Goal: Task Accomplishment & Management: Manage account settings

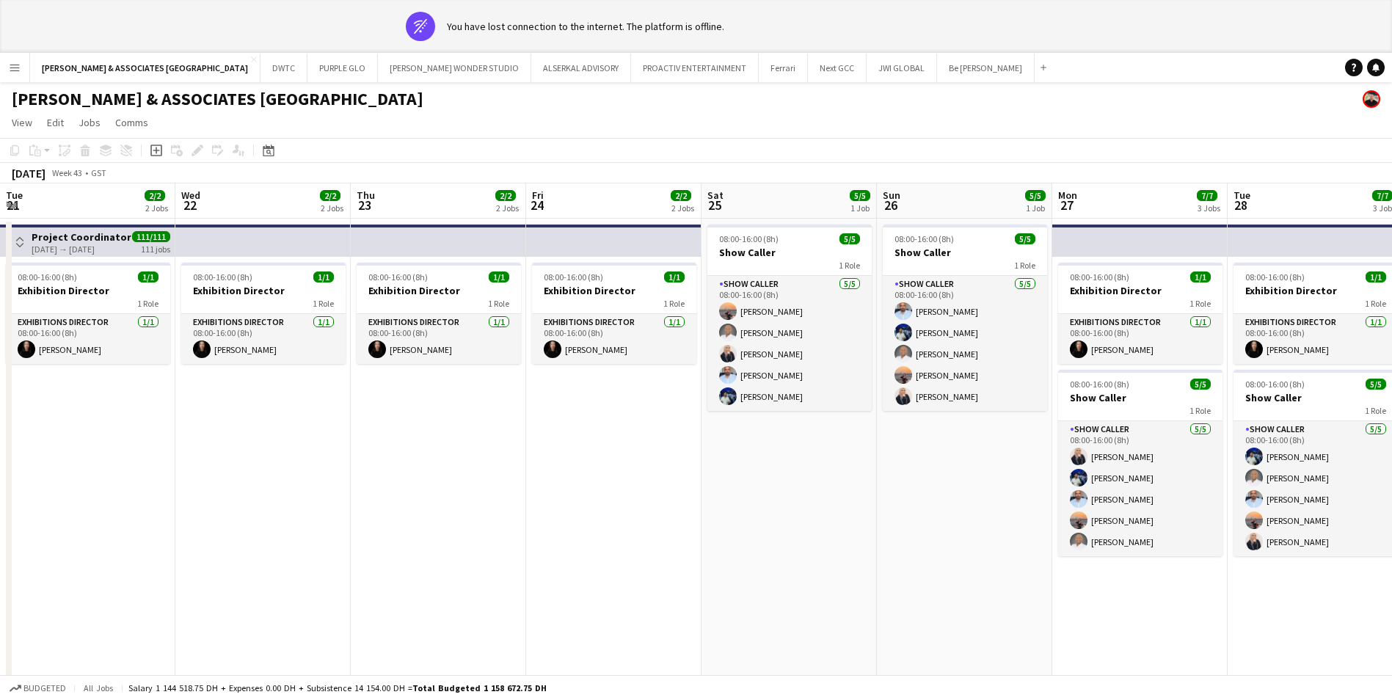
scroll to position [0, 501]
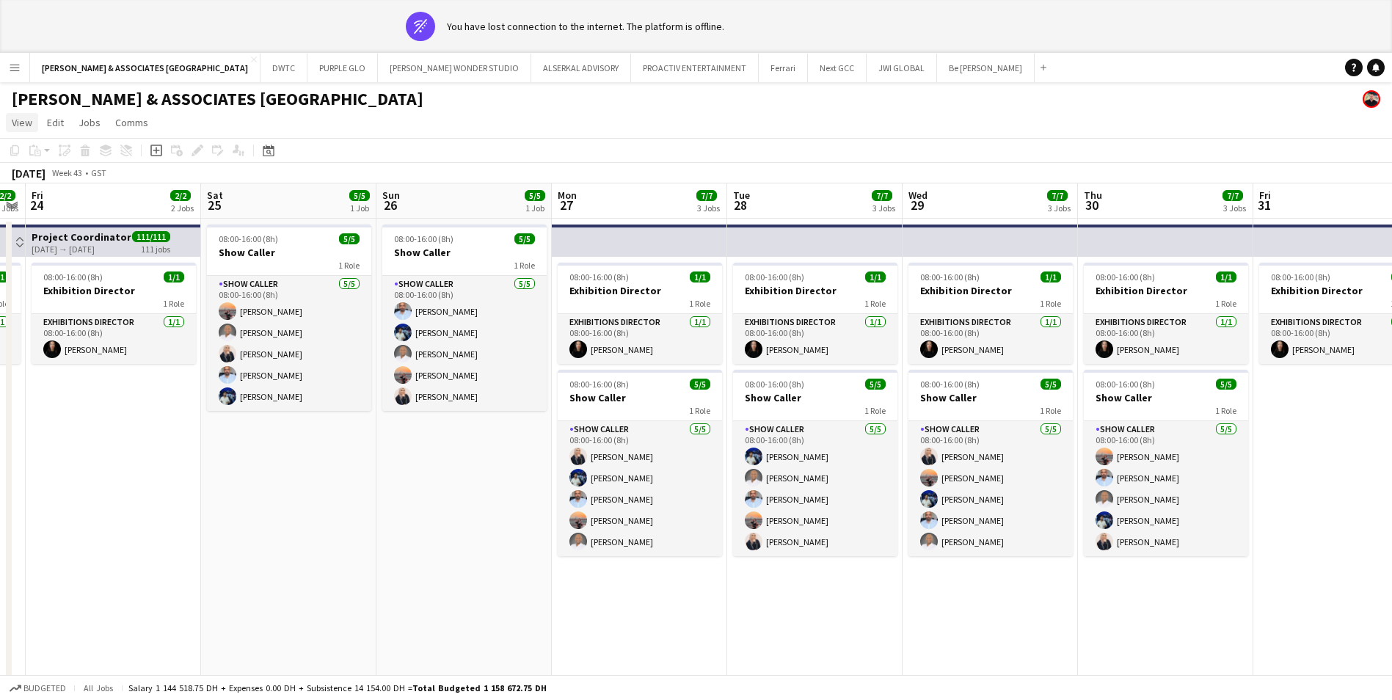
click at [21, 125] on span "View" at bounding box center [22, 122] width 21 height 13
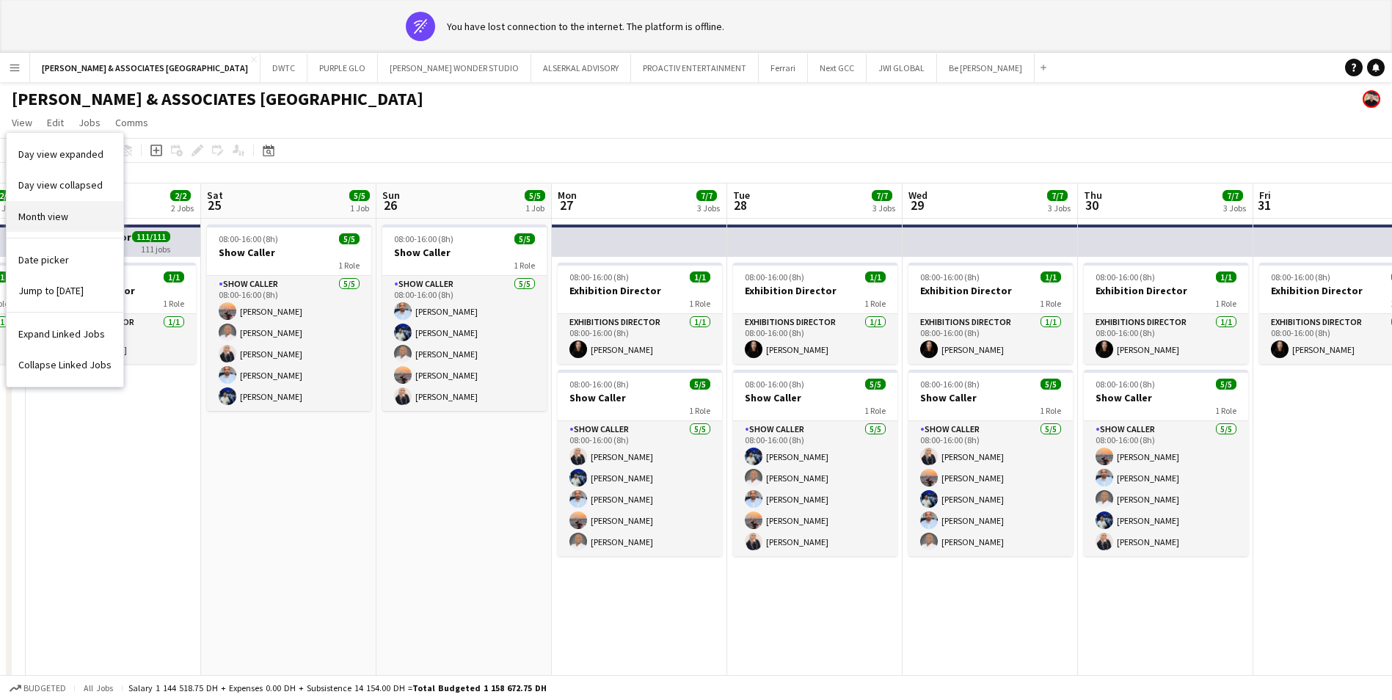
click at [61, 212] on span "Month view" at bounding box center [43, 216] width 50 height 13
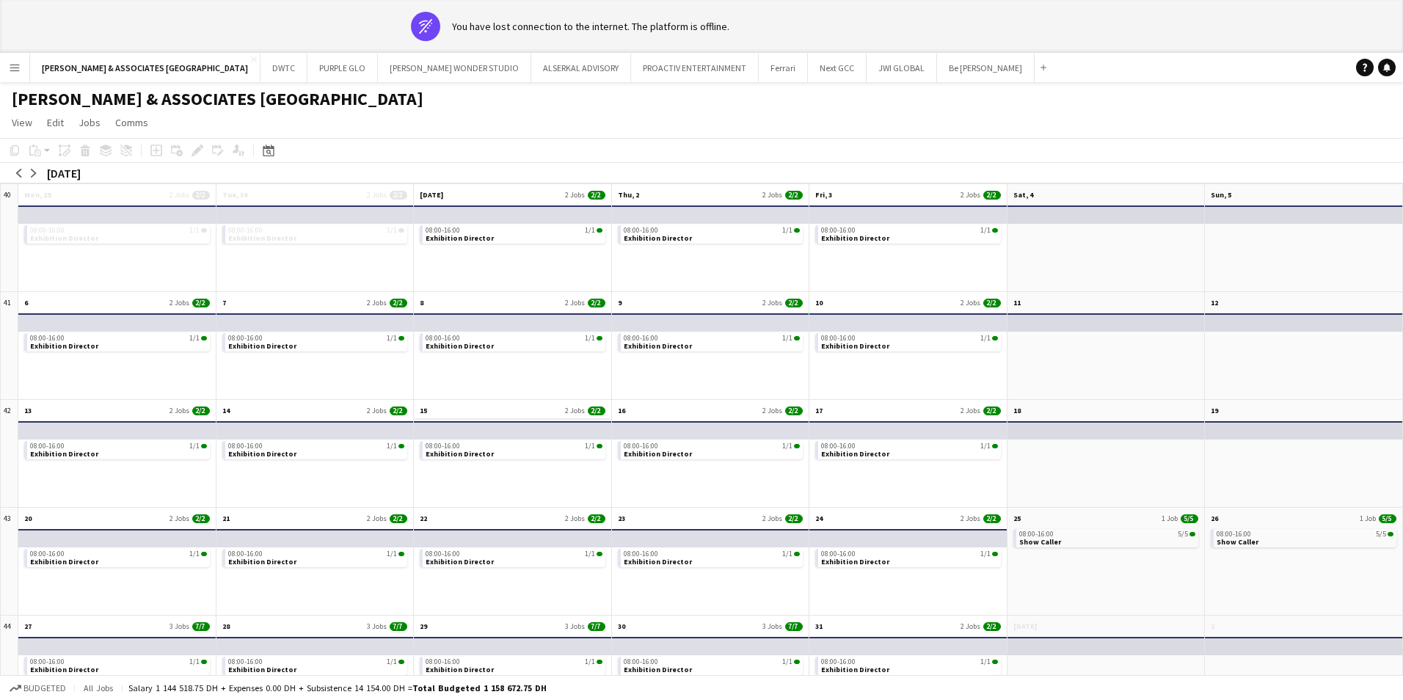
click at [478, 418] on div "08:00-16:00 1/1 Exhibition Director" at bounding box center [512, 462] width 197 height 89
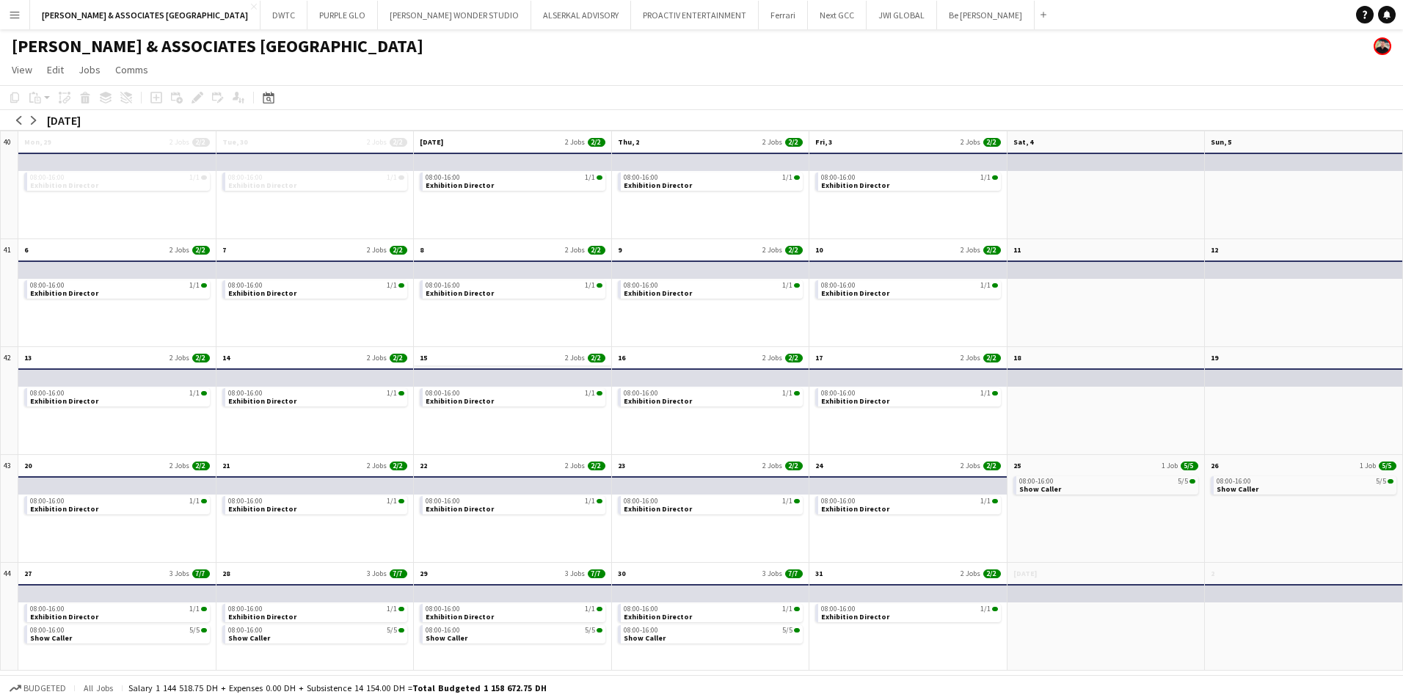
click at [487, 357] on app-month-view-date-header "15 2 Jobs 2/2" at bounding box center [512, 356] width 197 height 18
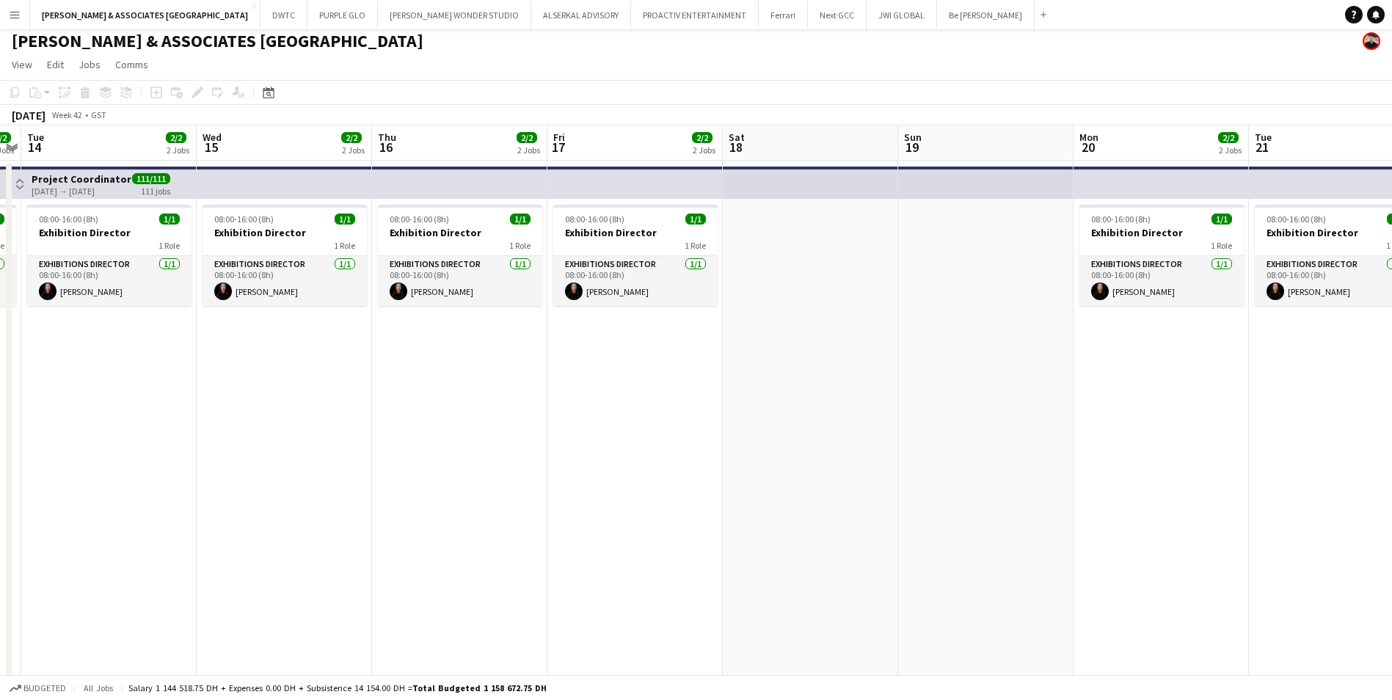
scroll to position [0, 0]
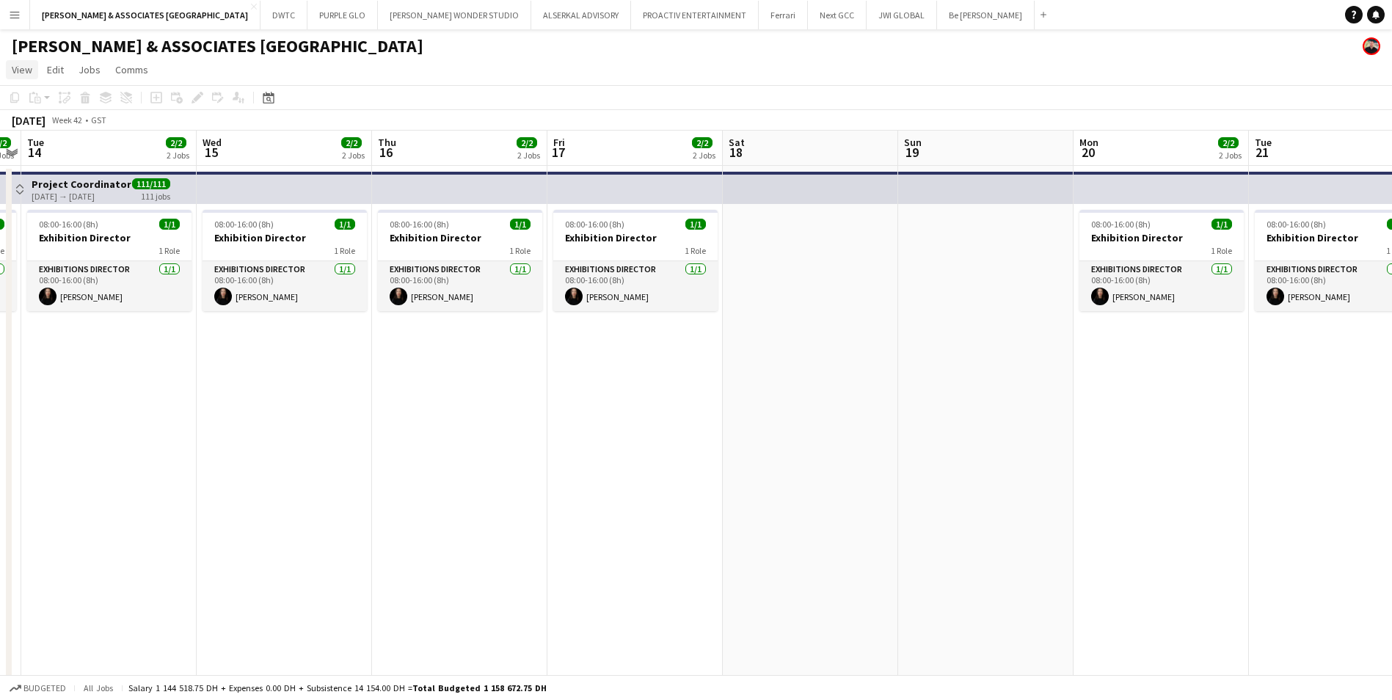
click at [13, 64] on span "View" at bounding box center [22, 69] width 21 height 13
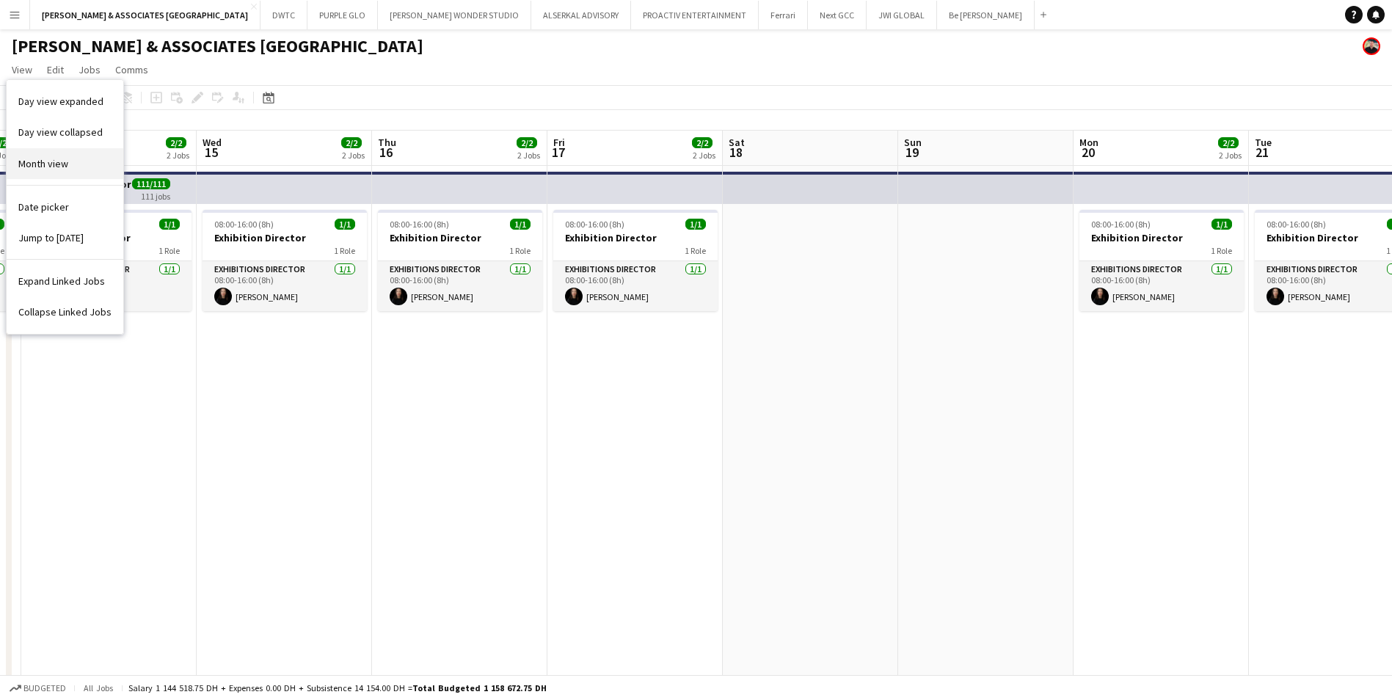
click at [75, 175] on link "Month view" at bounding box center [65, 163] width 117 height 31
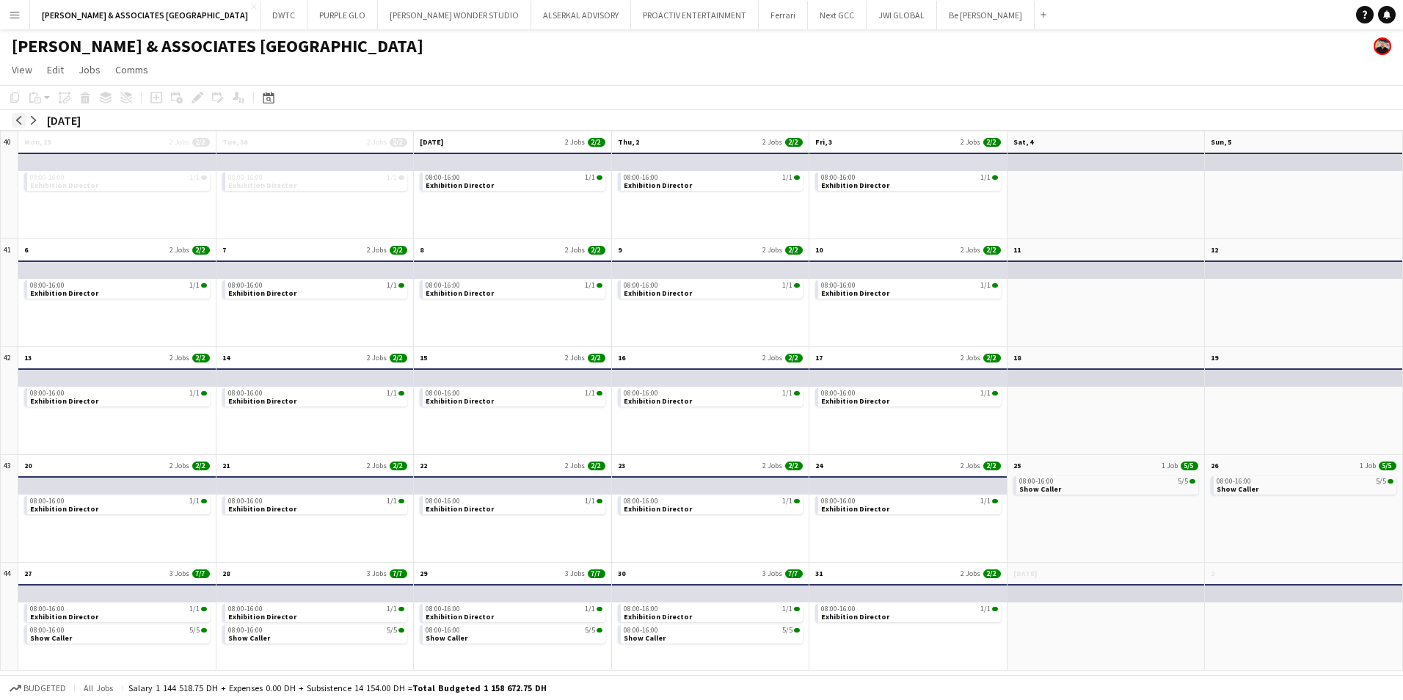
click at [14, 119] on button "arrow-left" at bounding box center [19, 120] width 15 height 15
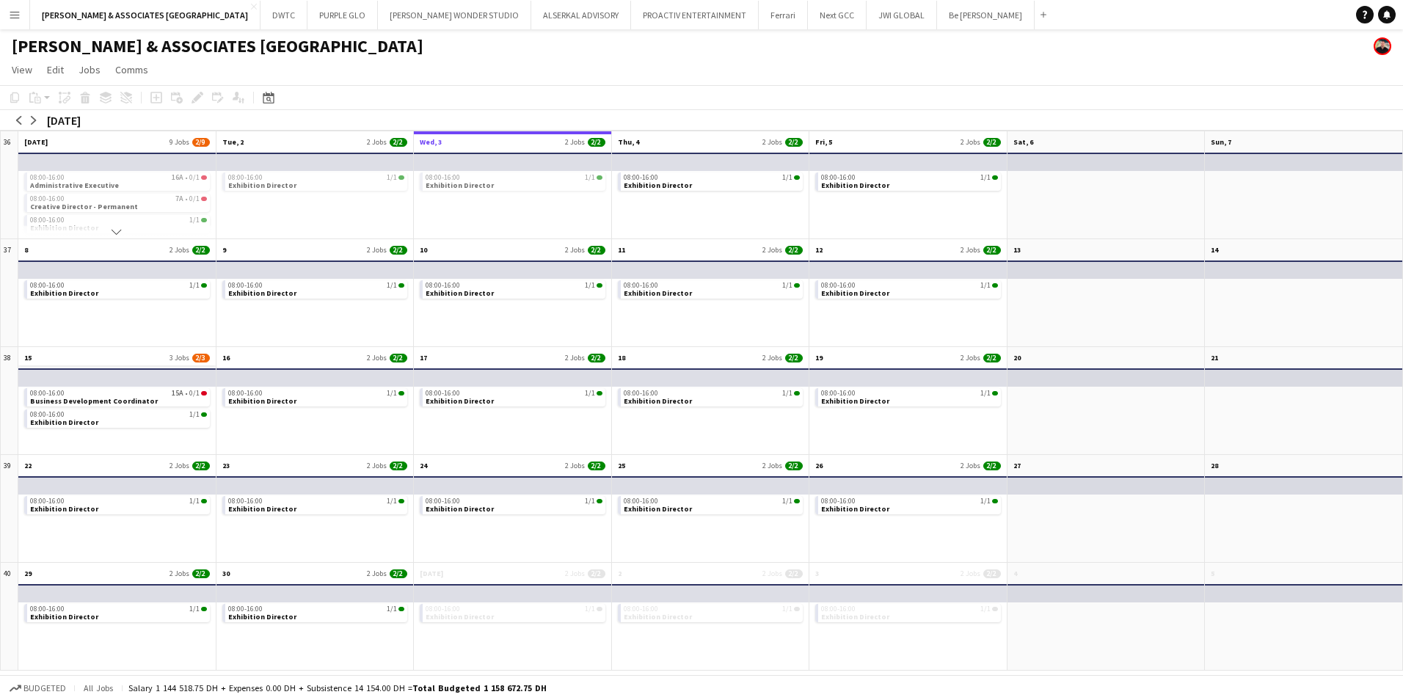
click at [83, 357] on app-month-view-date-header "15 3 Jobs 2/3" at bounding box center [116, 356] width 197 height 18
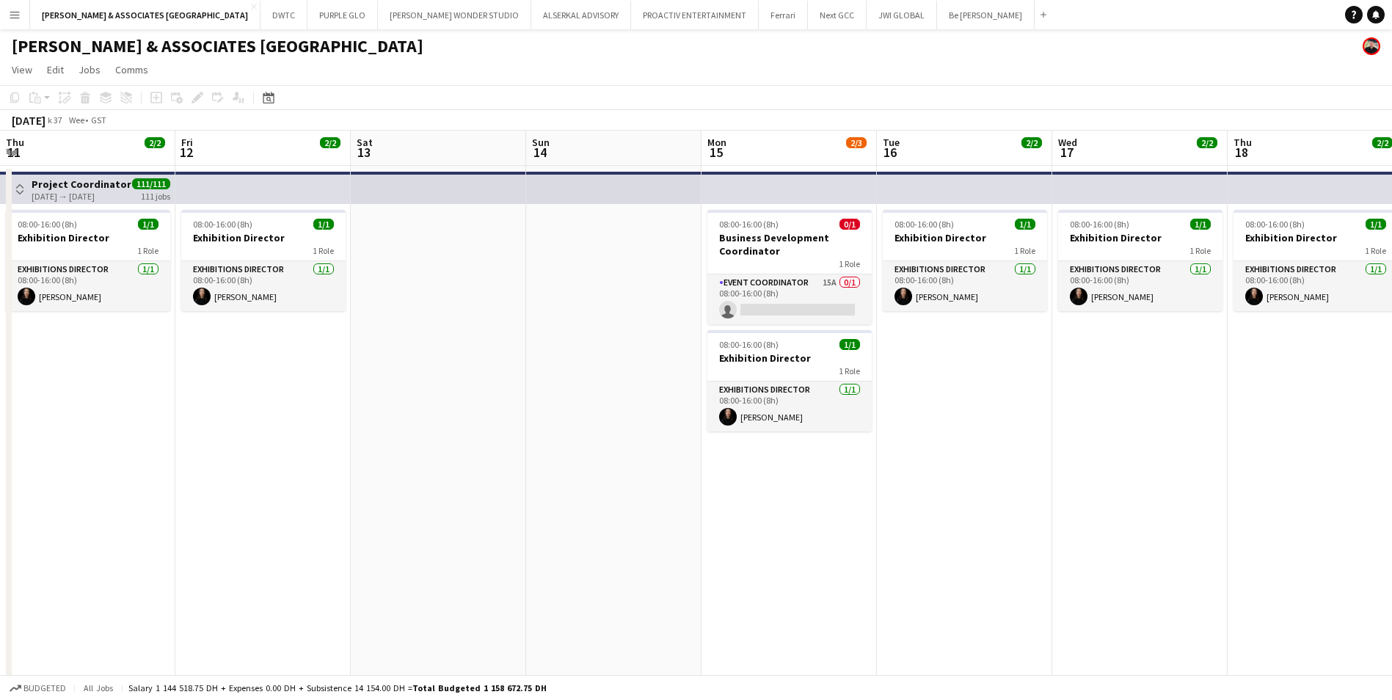
scroll to position [0, 505]
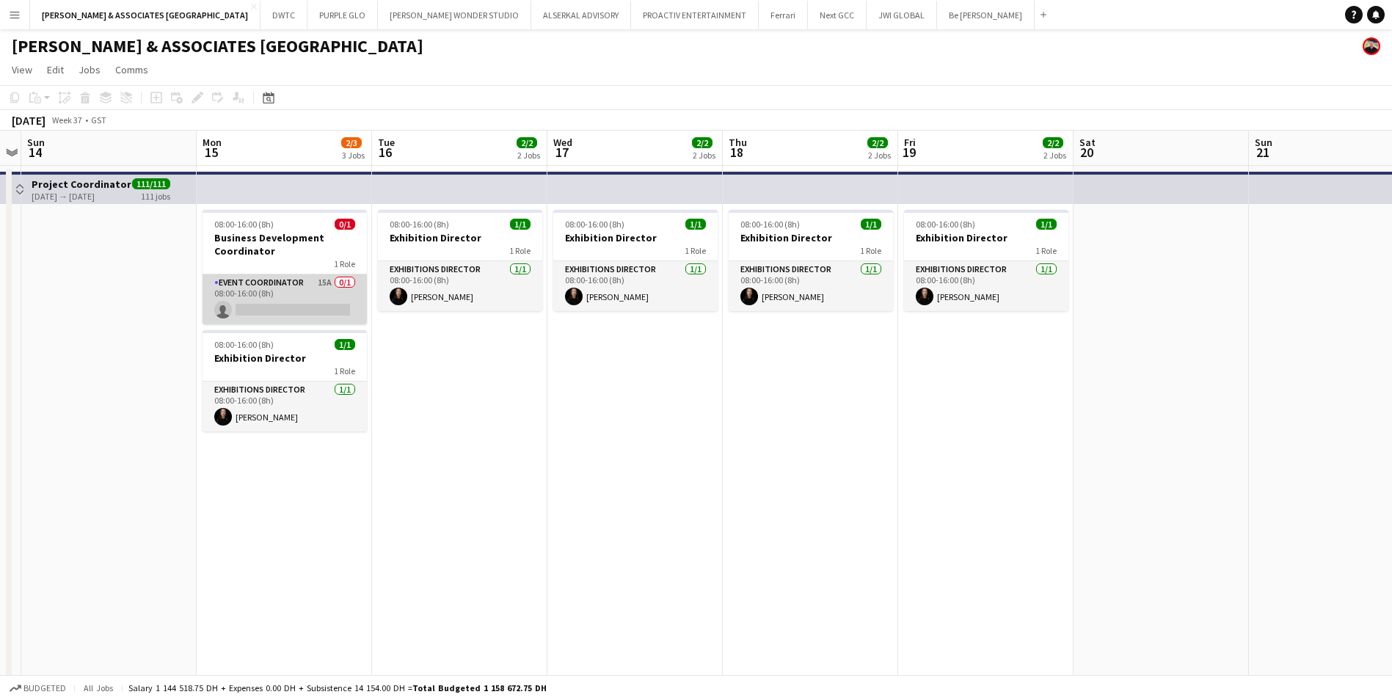
click at [261, 286] on app-card-role "Event Coordinator 15A 0/1 08:00-16:00 (8h) single-neutral-actions" at bounding box center [285, 299] width 164 height 50
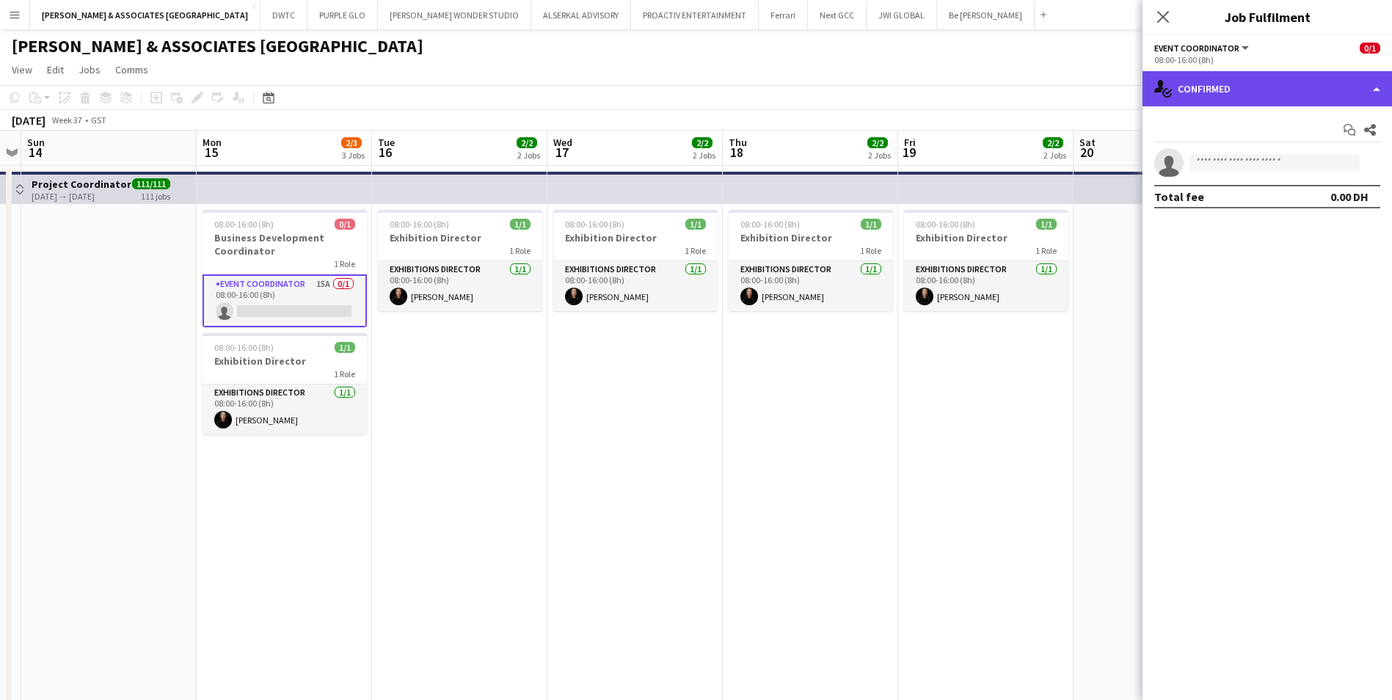
click at [1288, 76] on div "single-neutral-actions-check-2 Confirmed" at bounding box center [1268, 88] width 250 height 35
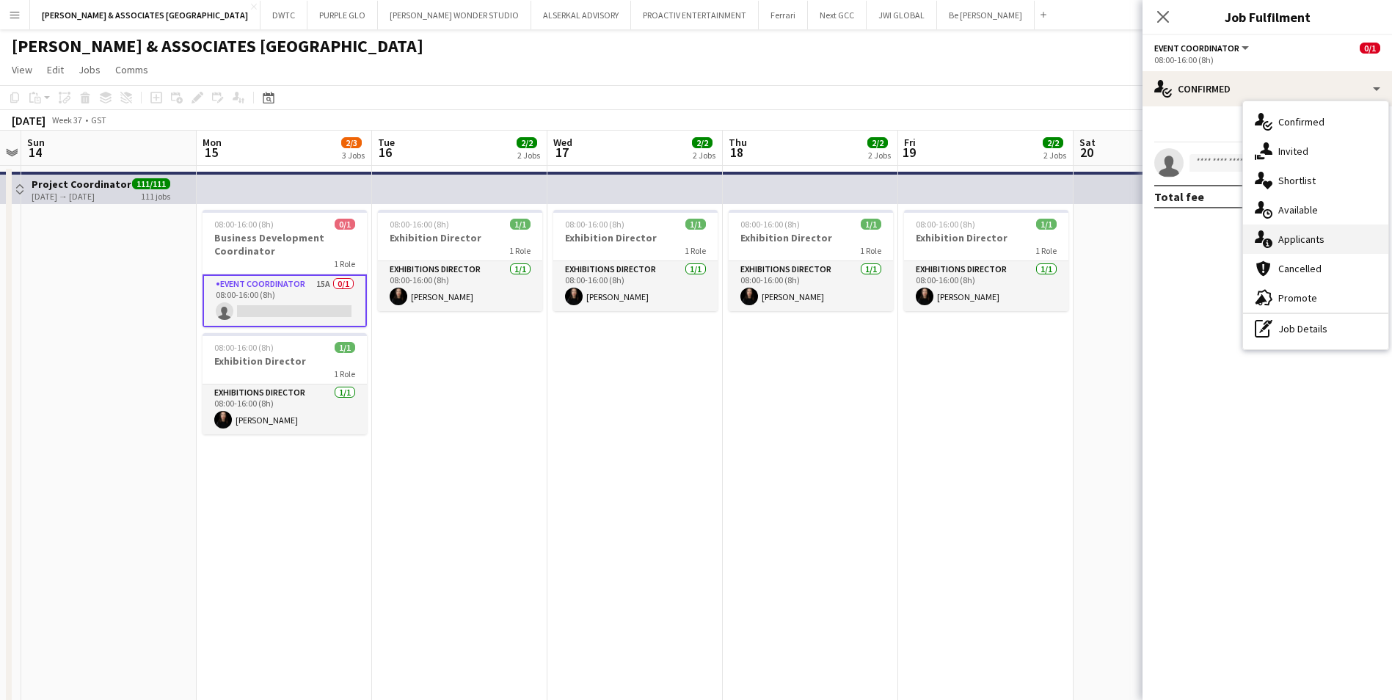
click at [1335, 238] on div "single-neutral-actions-information Applicants" at bounding box center [1315, 239] width 145 height 29
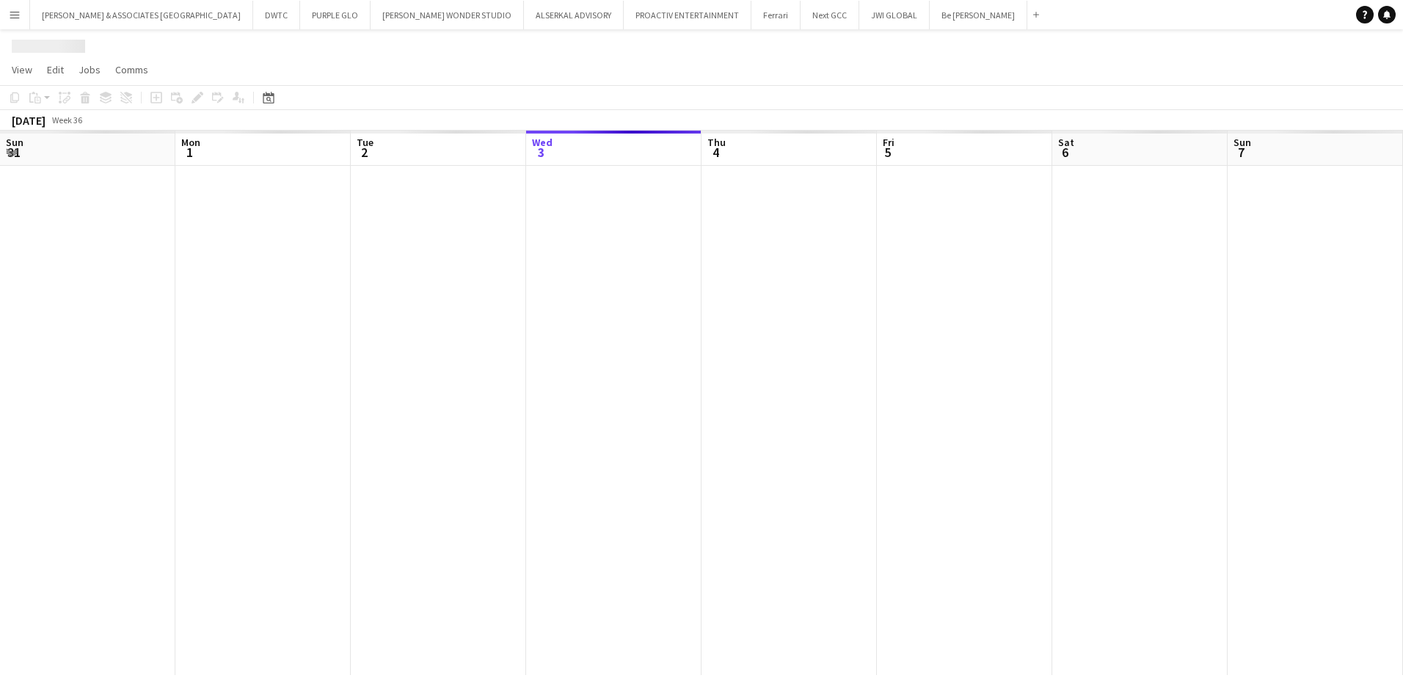
scroll to position [0, 351]
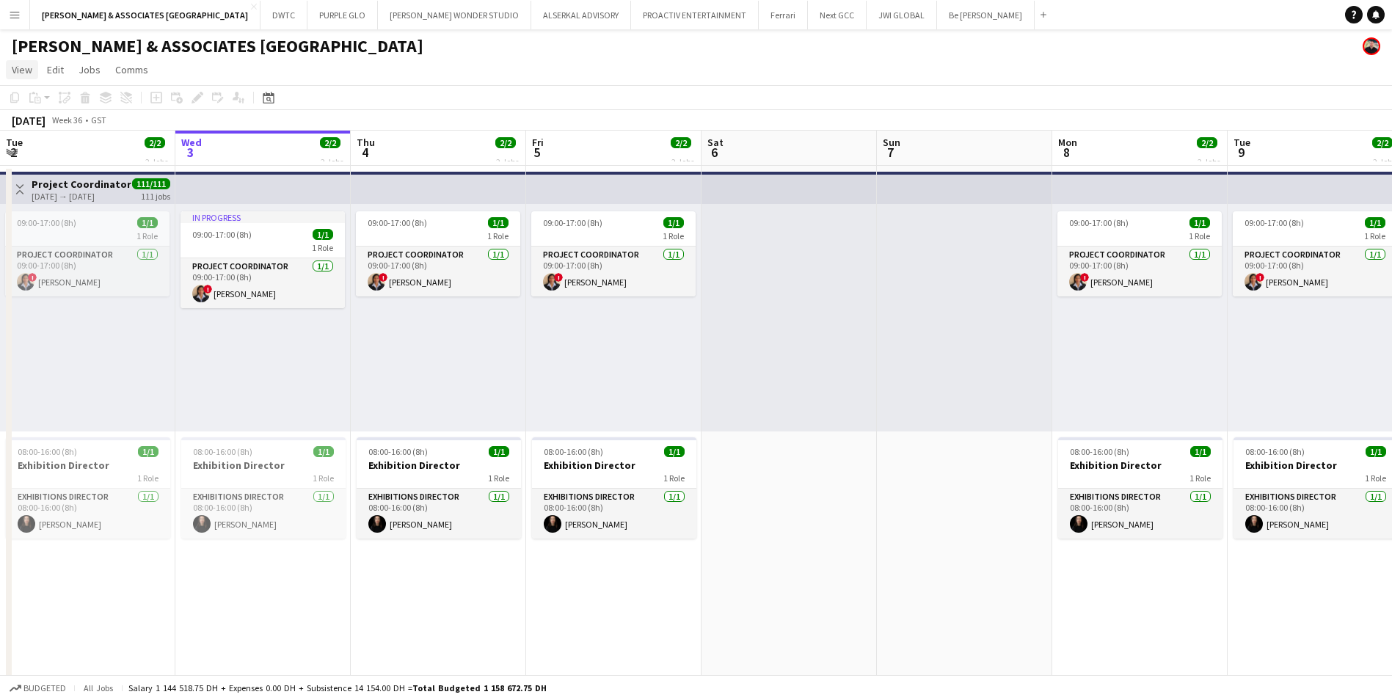
click at [11, 69] on link "View" at bounding box center [22, 69] width 32 height 19
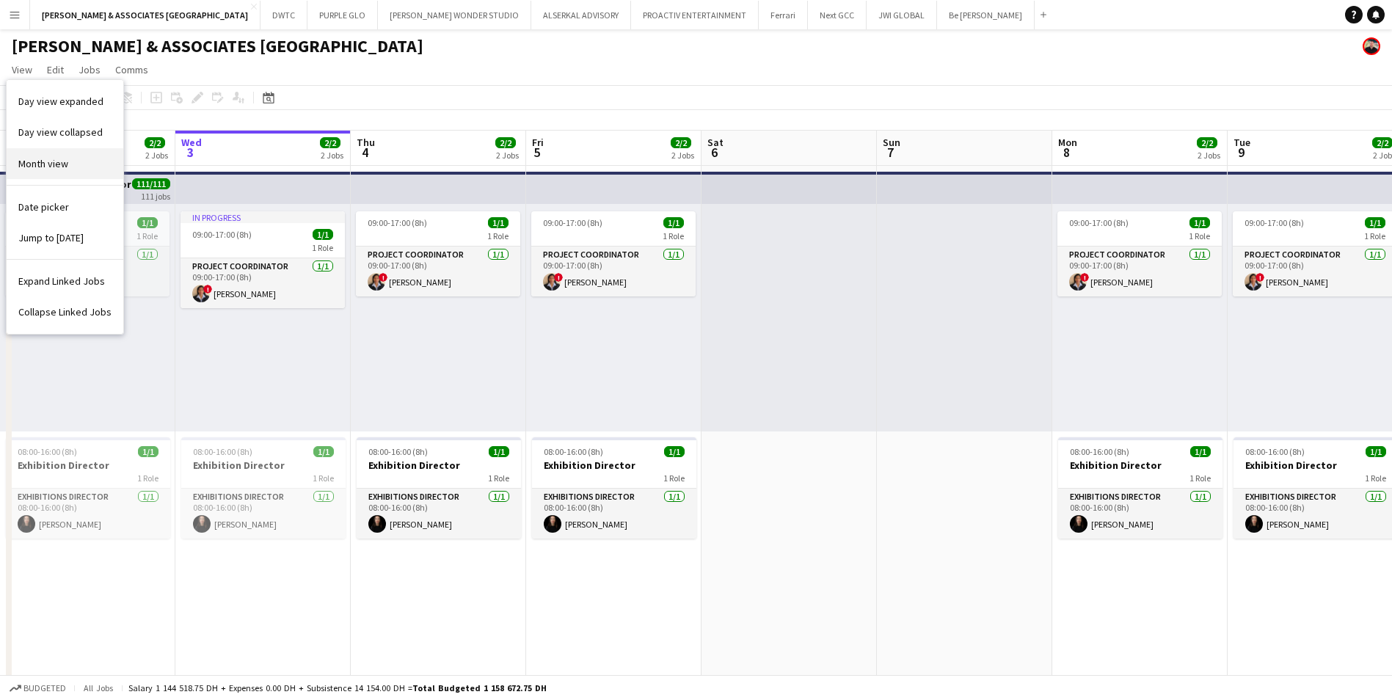
click at [73, 163] on link "Month view" at bounding box center [65, 163] width 117 height 31
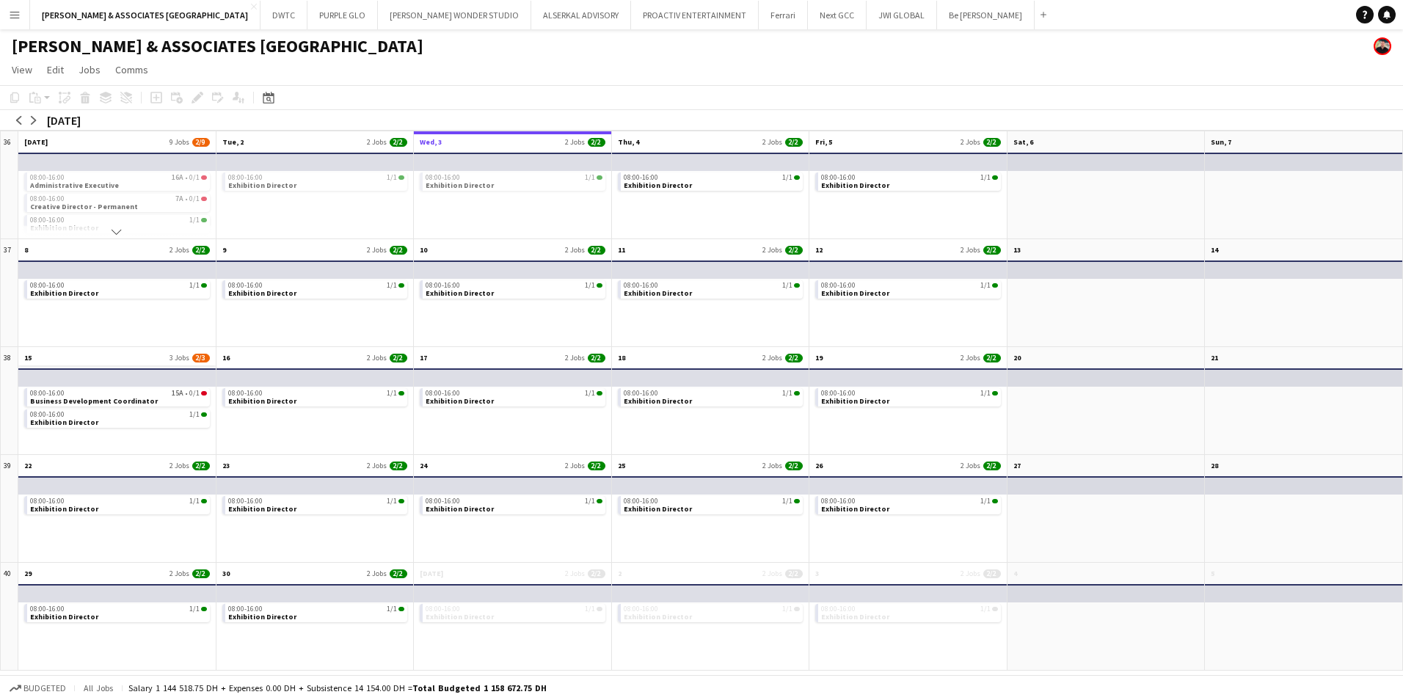
click at [87, 354] on app-month-view-date-header "15 3 Jobs 2/3" at bounding box center [116, 356] width 197 height 18
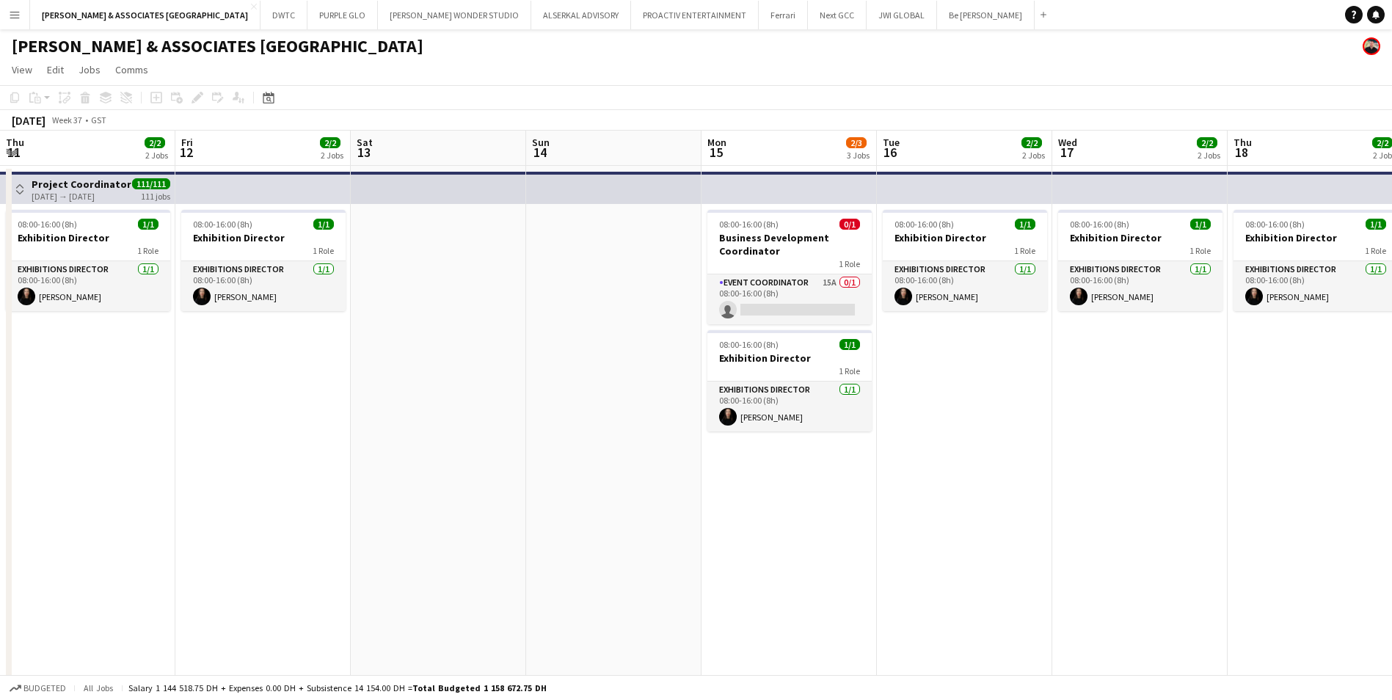
scroll to position [0, 505]
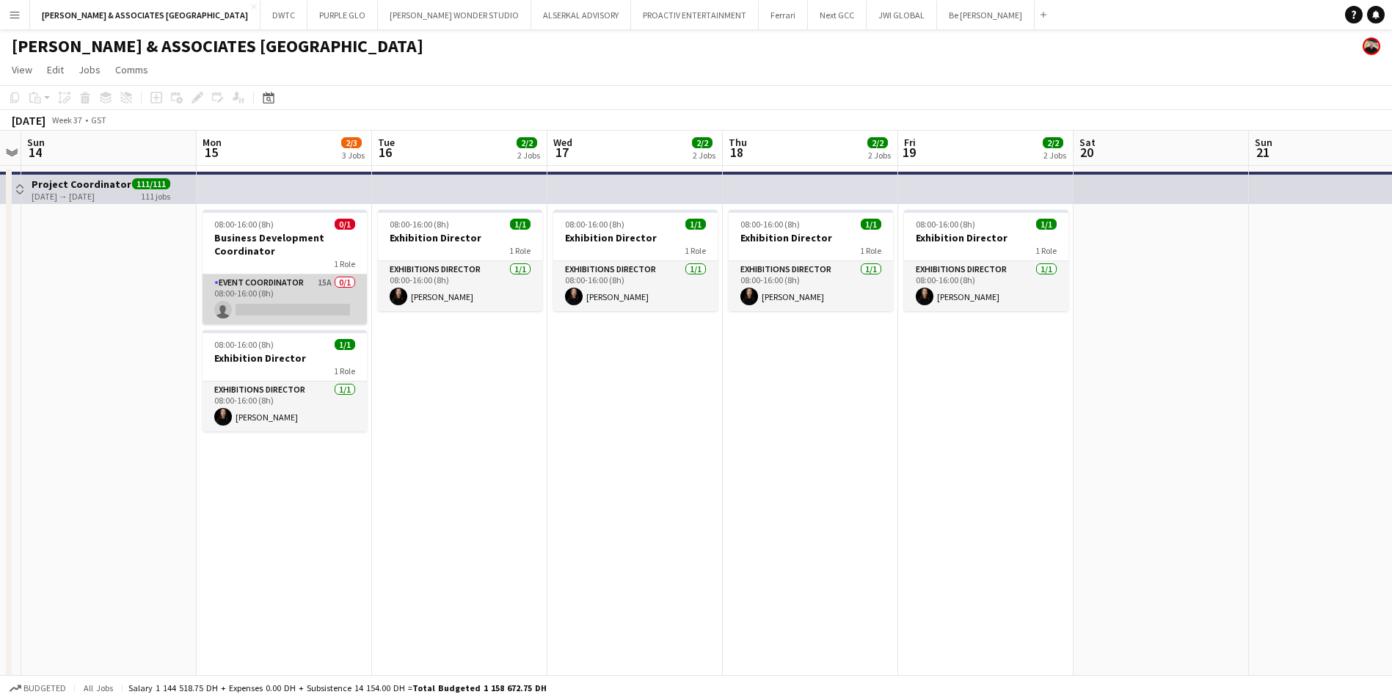
click at [267, 275] on app-card-role "Event Coordinator 15A 0/1 08:00-16:00 (8h) single-neutral-actions" at bounding box center [285, 299] width 164 height 50
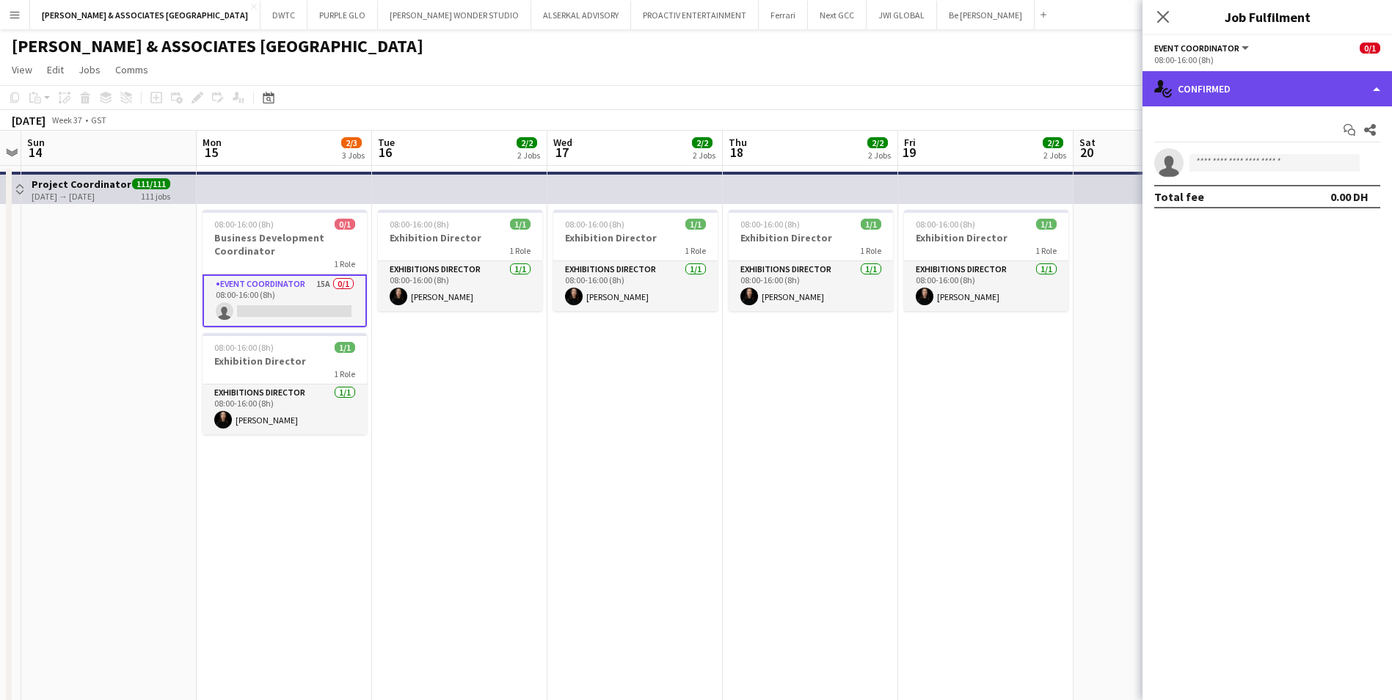
click at [1277, 84] on div "single-neutral-actions-check-2 Confirmed" at bounding box center [1268, 88] width 250 height 35
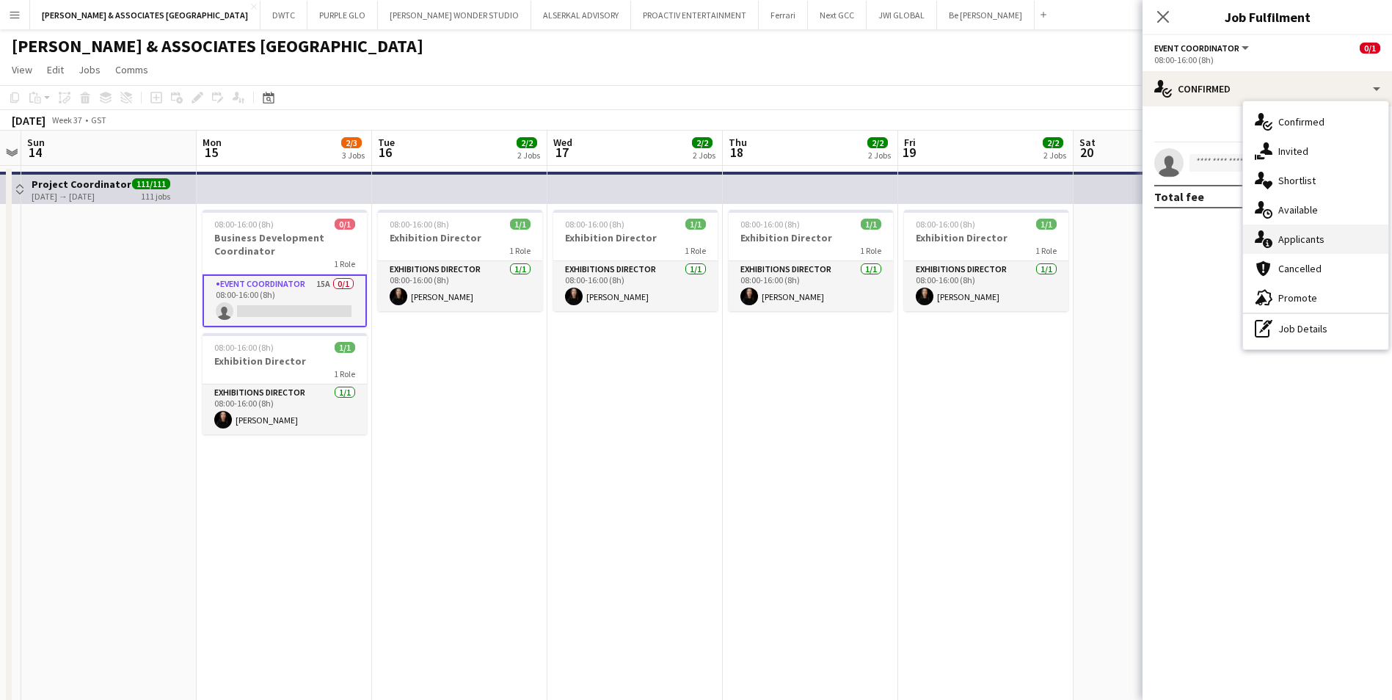
click at [1341, 239] on div "single-neutral-actions-information Applicants" at bounding box center [1315, 239] width 145 height 29
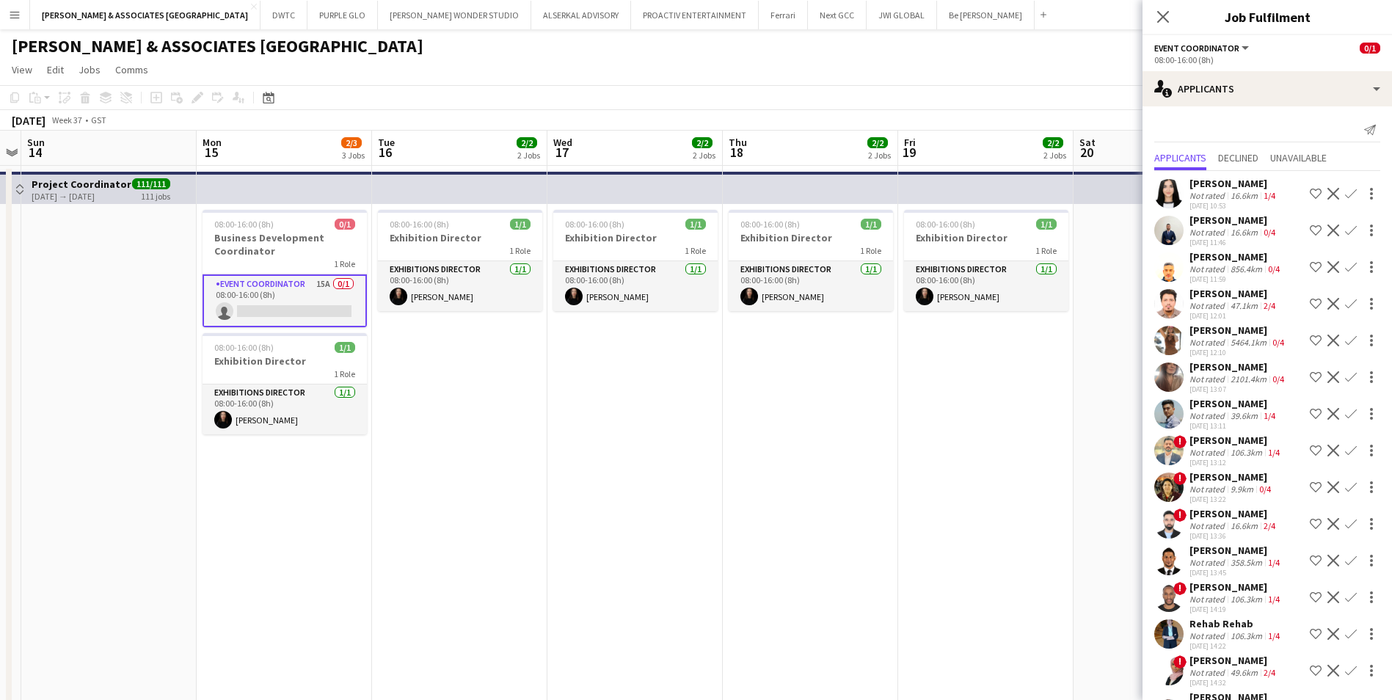
click at [1328, 448] on app-icon "Decline" at bounding box center [1334, 451] width 12 height 12
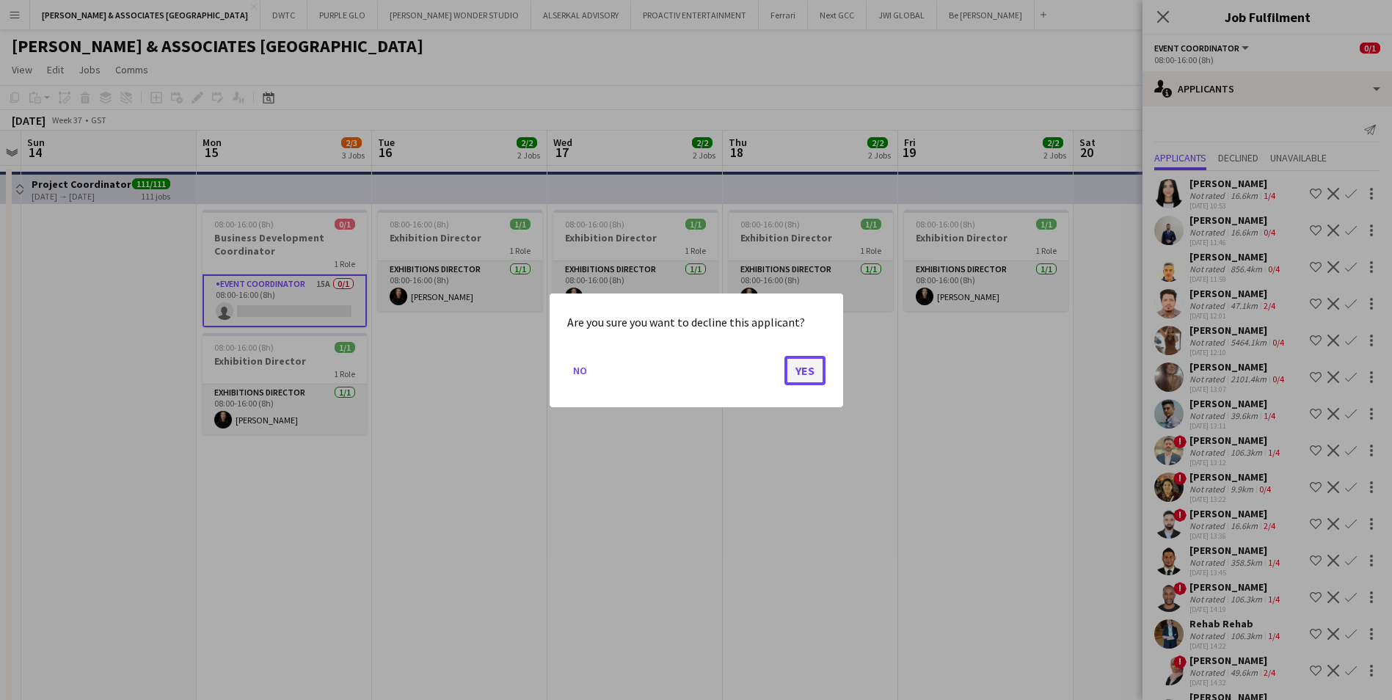
click at [807, 359] on button "Yes" at bounding box center [805, 369] width 41 height 29
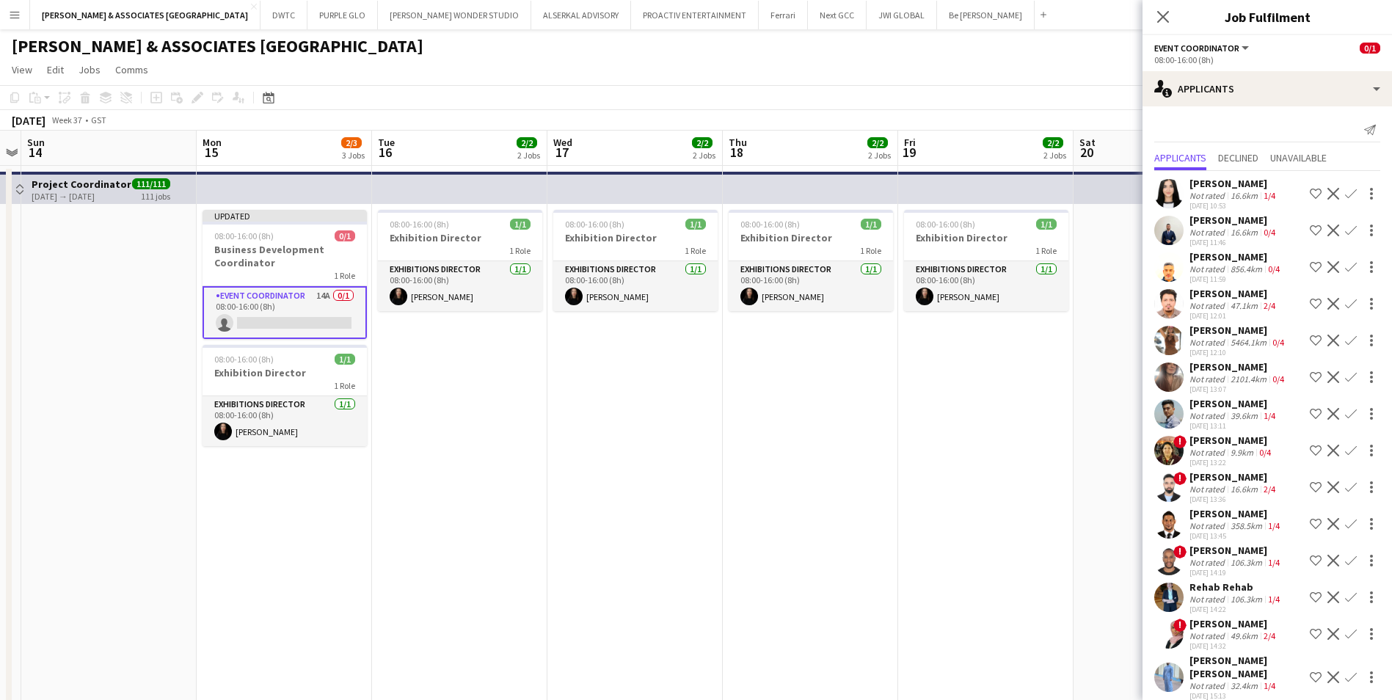
click at [1328, 268] on app-icon "Decline" at bounding box center [1334, 267] width 12 height 12
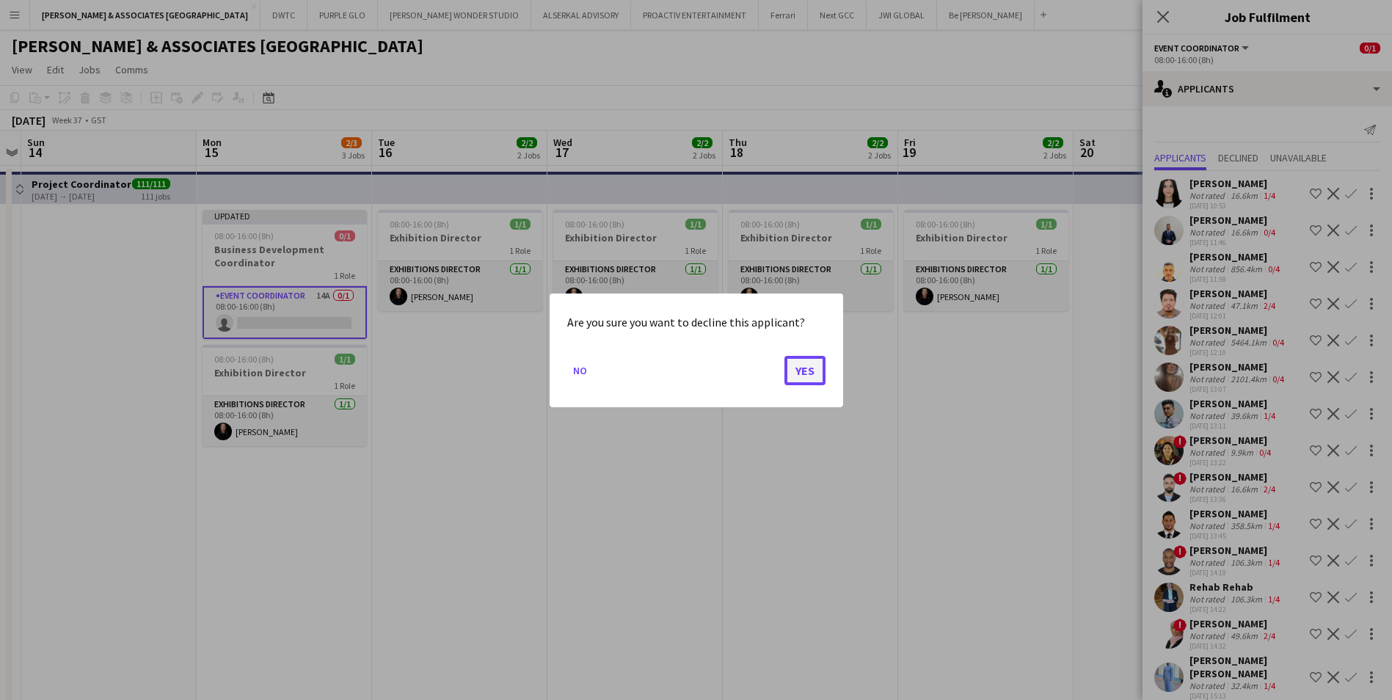
click at [798, 382] on button "Yes" at bounding box center [805, 369] width 41 height 29
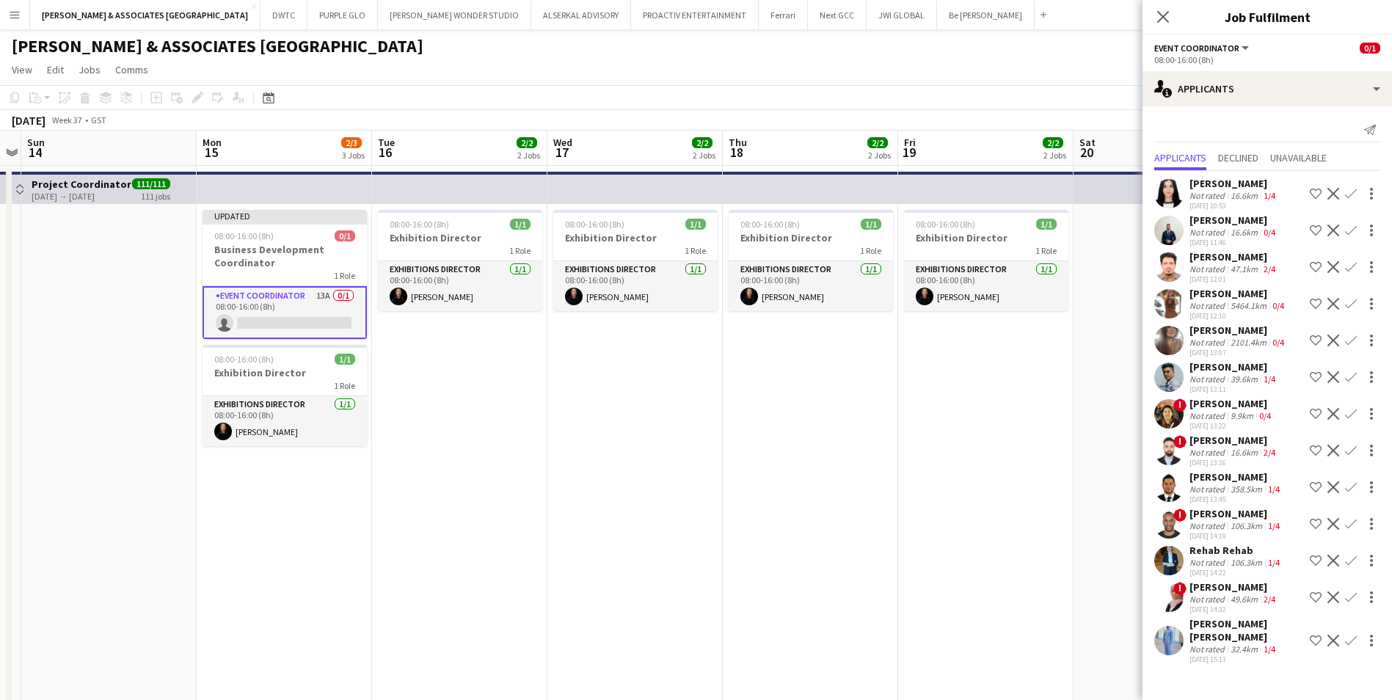
click at [1334, 376] on app-icon "Decline" at bounding box center [1334, 377] width 12 height 12
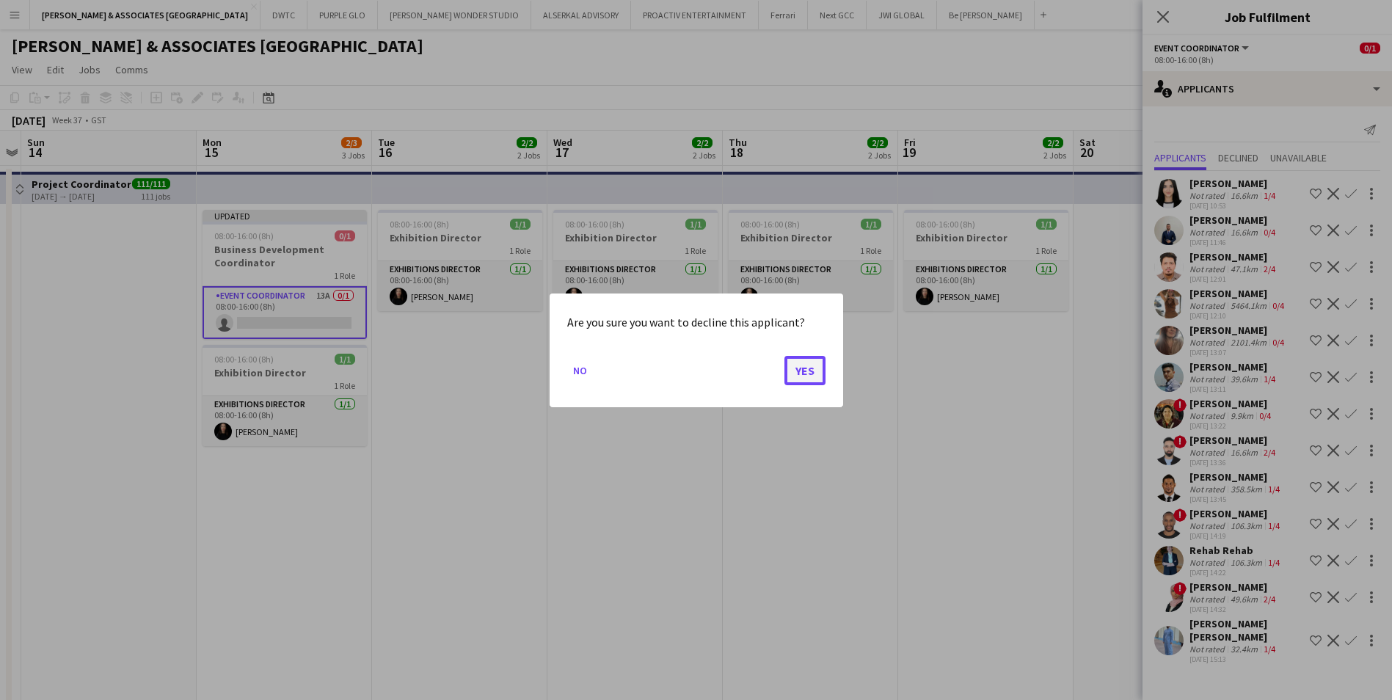
click at [817, 375] on button "Yes" at bounding box center [805, 369] width 41 height 29
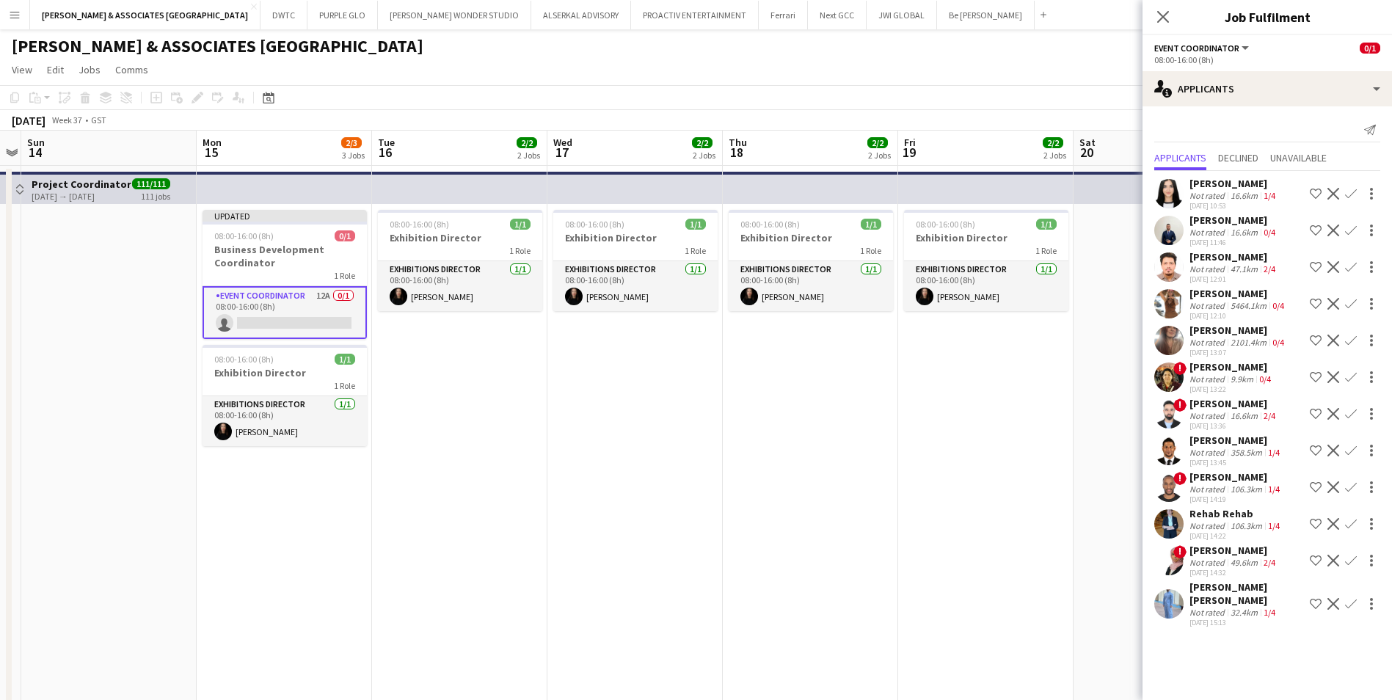
click at [1215, 401] on div "Hitesh G Rajani" at bounding box center [1234, 403] width 89 height 13
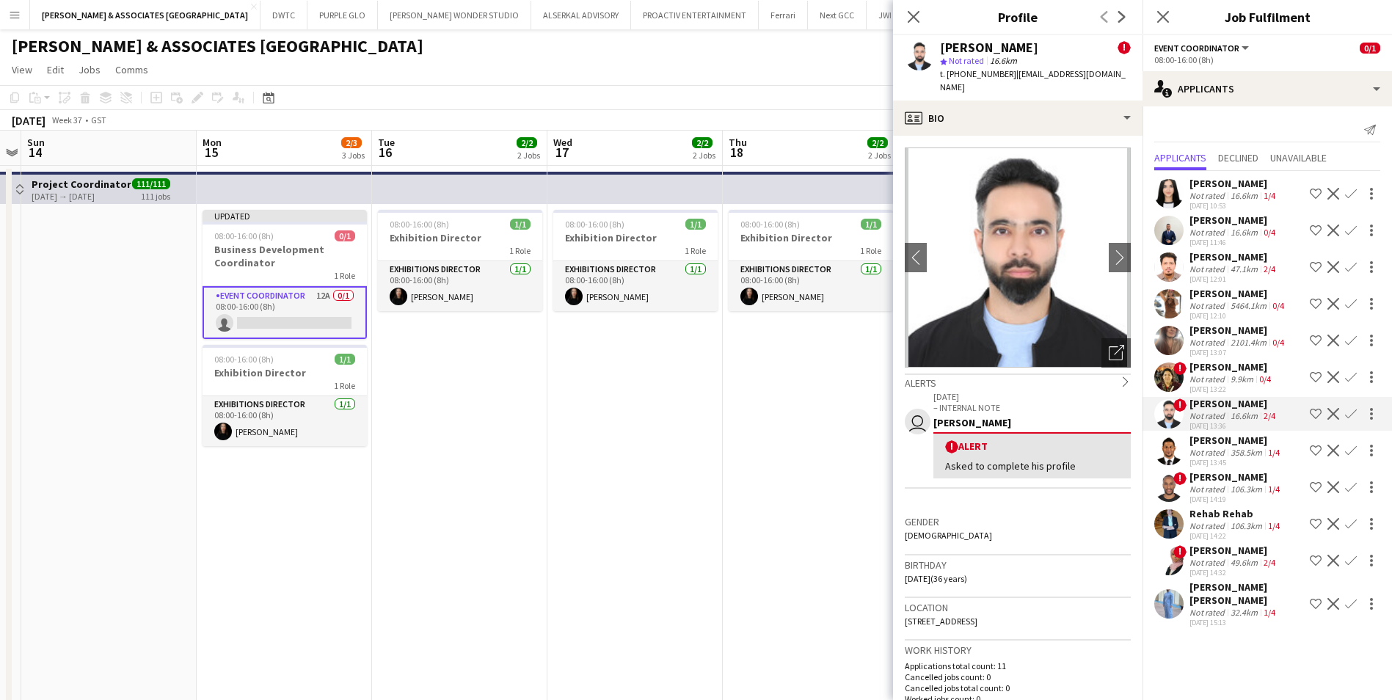
click at [1330, 410] on app-icon "Decline" at bounding box center [1334, 414] width 12 height 12
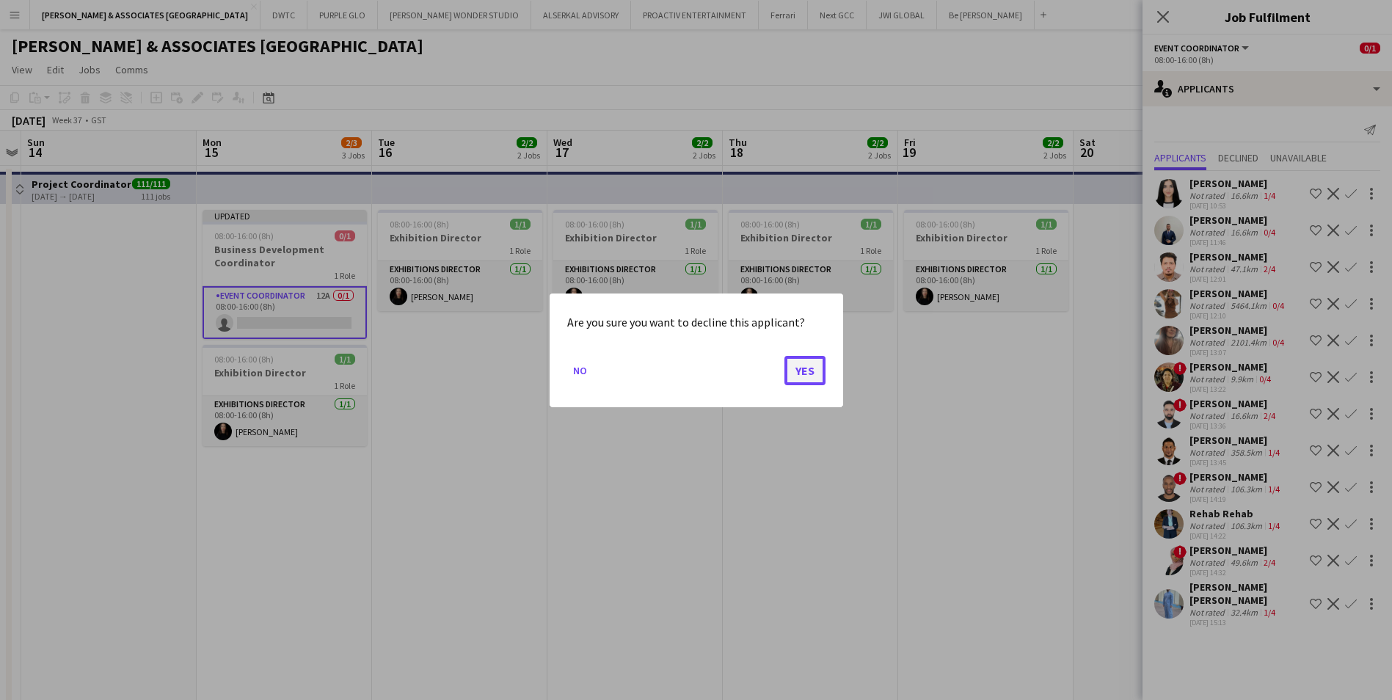
click at [803, 366] on button "Yes" at bounding box center [805, 369] width 41 height 29
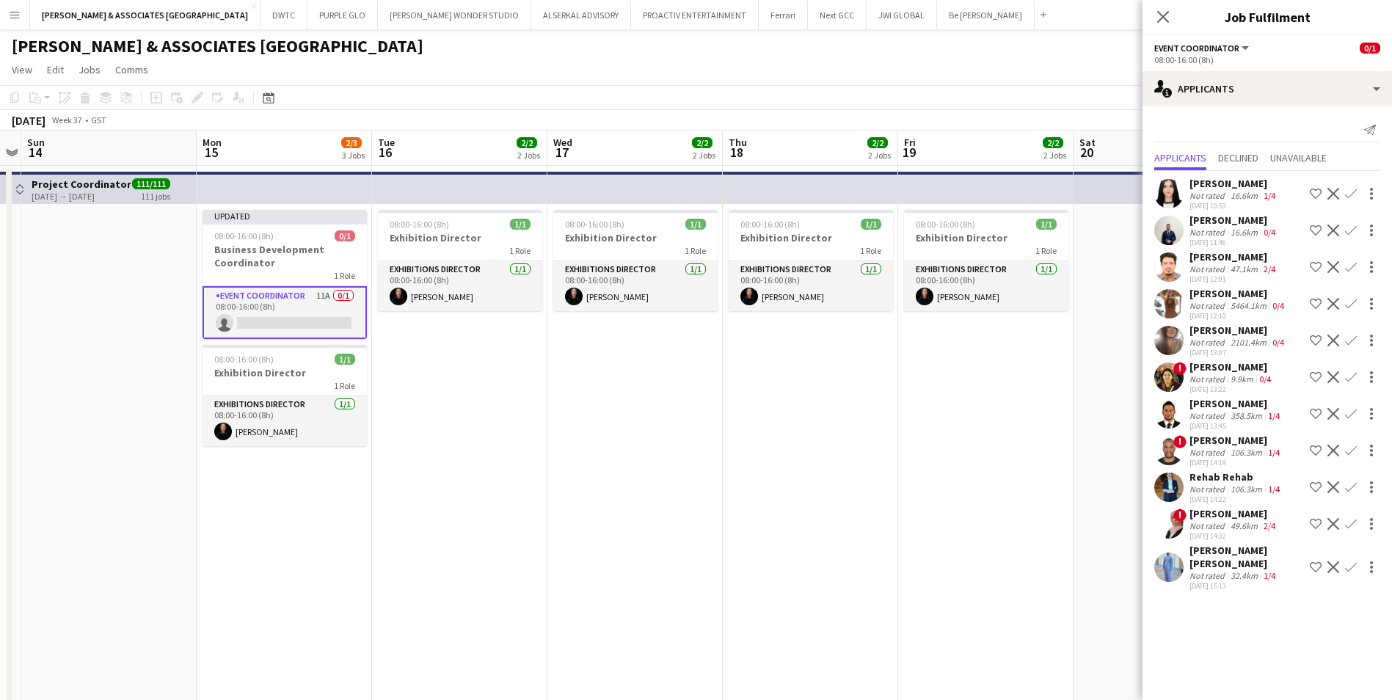
click at [1224, 439] on div "Mohamed Jedi" at bounding box center [1236, 440] width 93 height 13
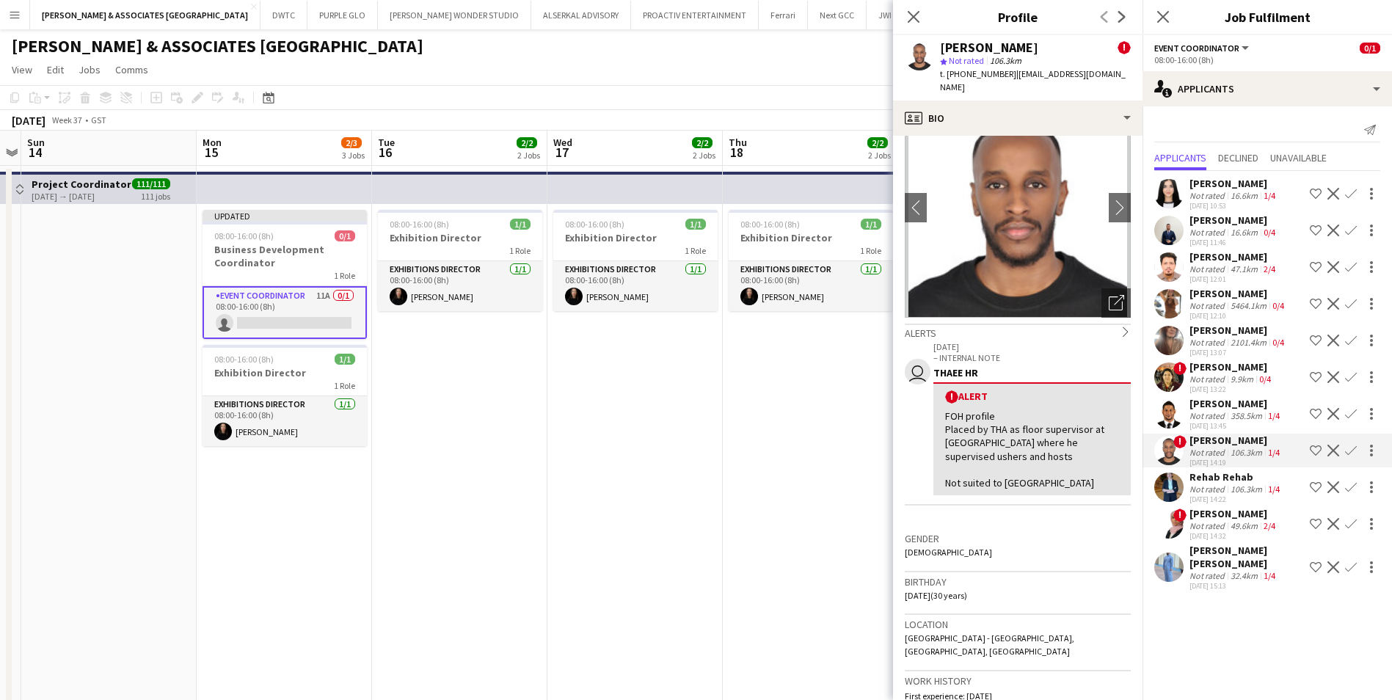
scroll to position [73, 0]
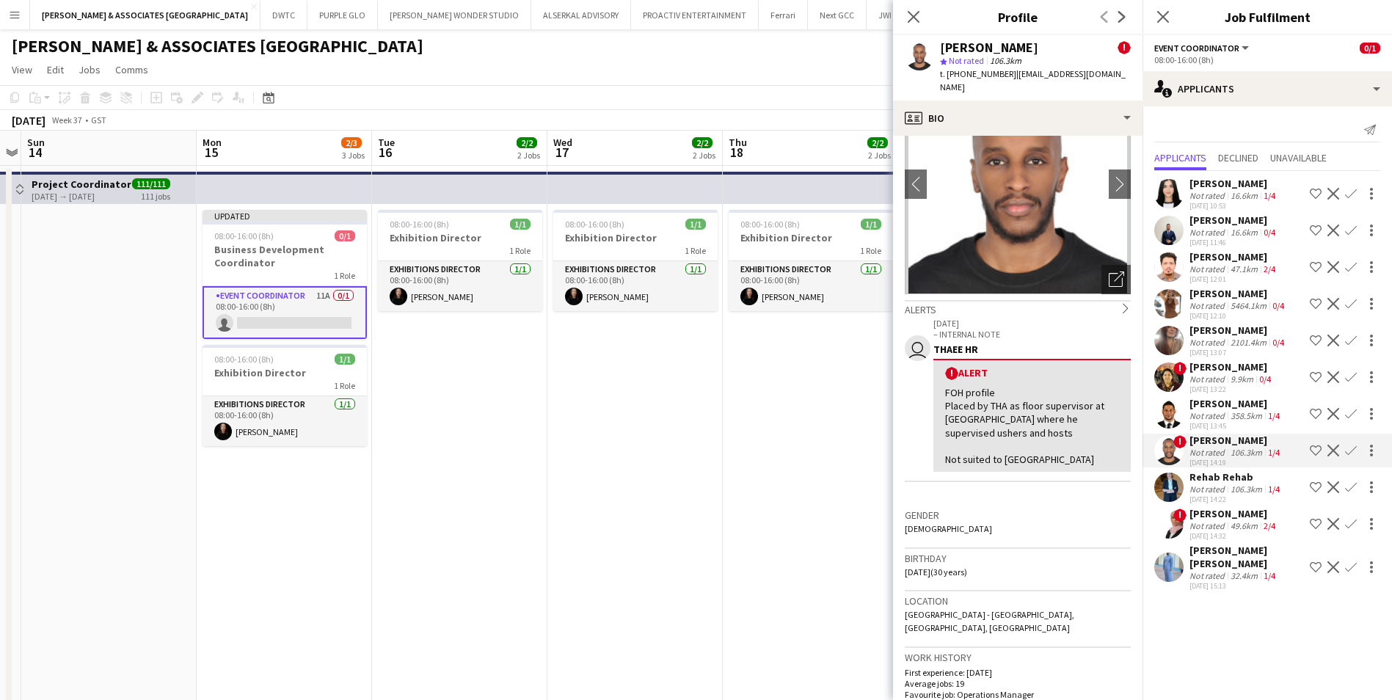
click at [1329, 447] on app-icon "Decline" at bounding box center [1334, 451] width 12 height 12
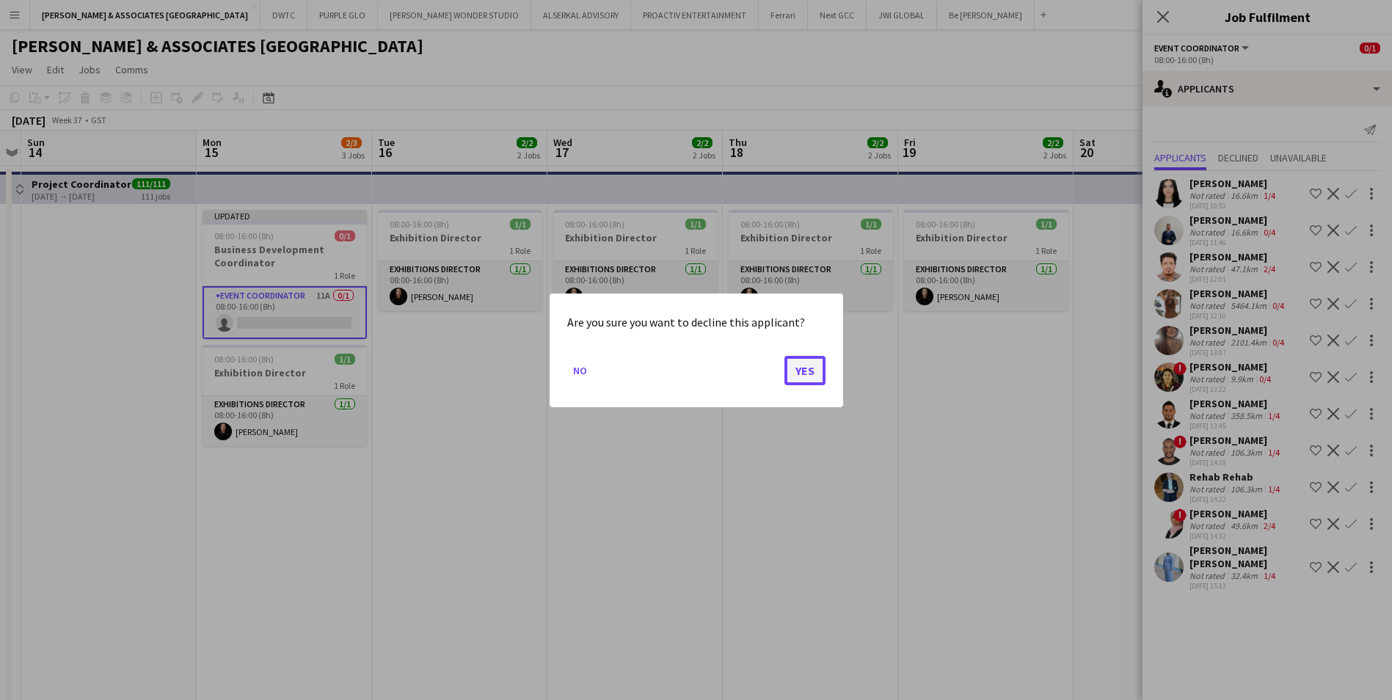
click at [804, 369] on button "Yes" at bounding box center [805, 369] width 41 height 29
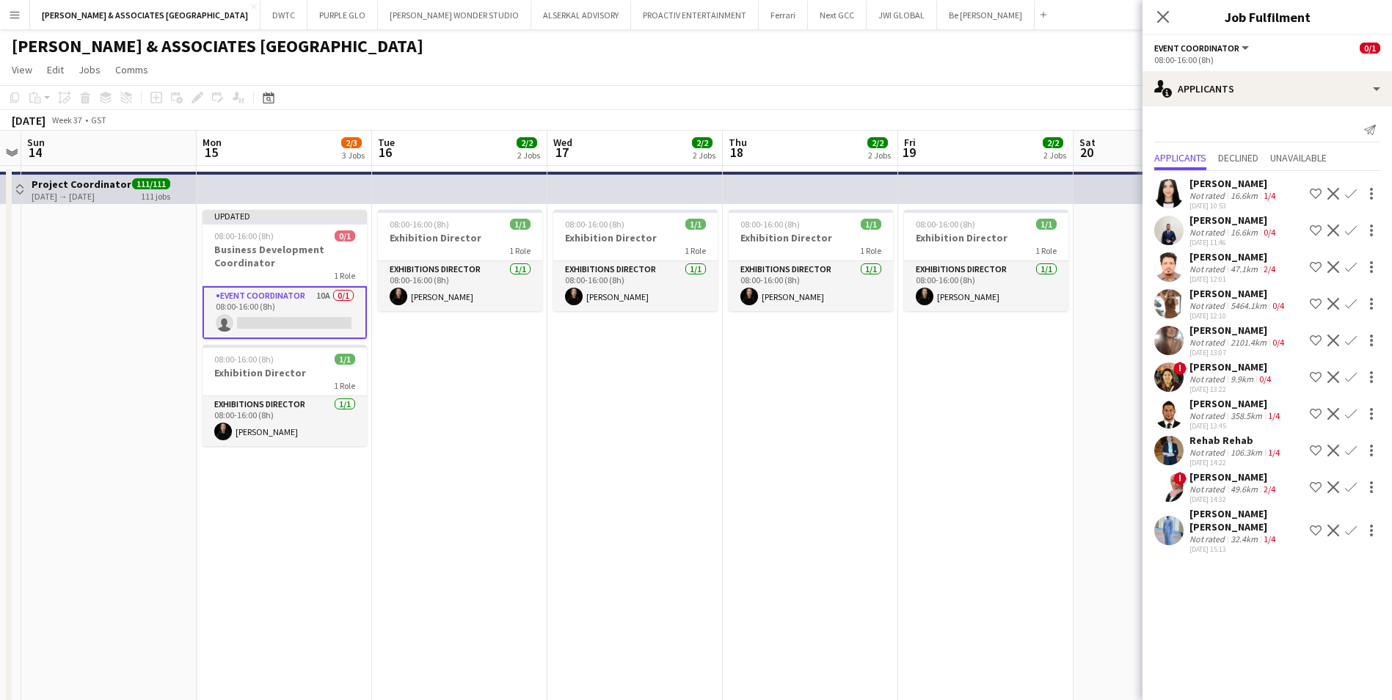
click at [1224, 477] on div "Ebtehal Allam" at bounding box center [1234, 476] width 89 height 13
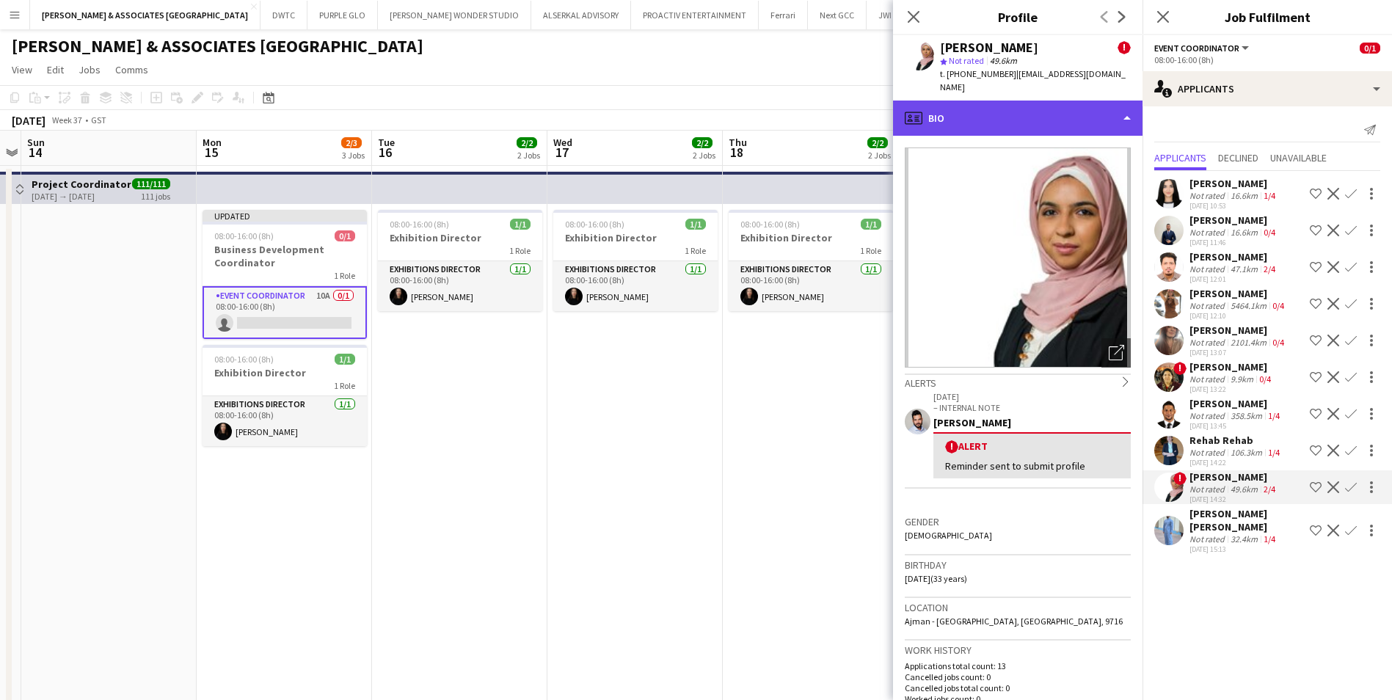
click at [984, 106] on div "profile Bio" at bounding box center [1018, 118] width 250 height 35
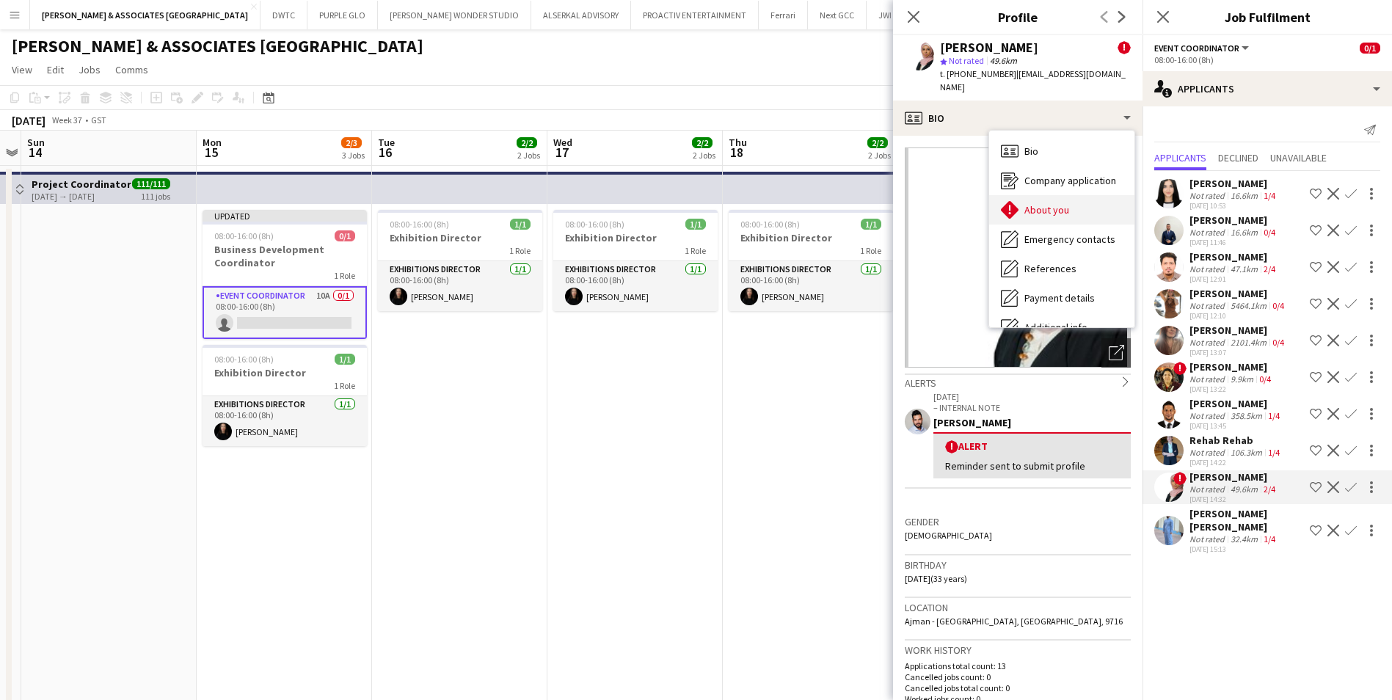
click at [1058, 203] on span "About you" at bounding box center [1047, 209] width 45 height 13
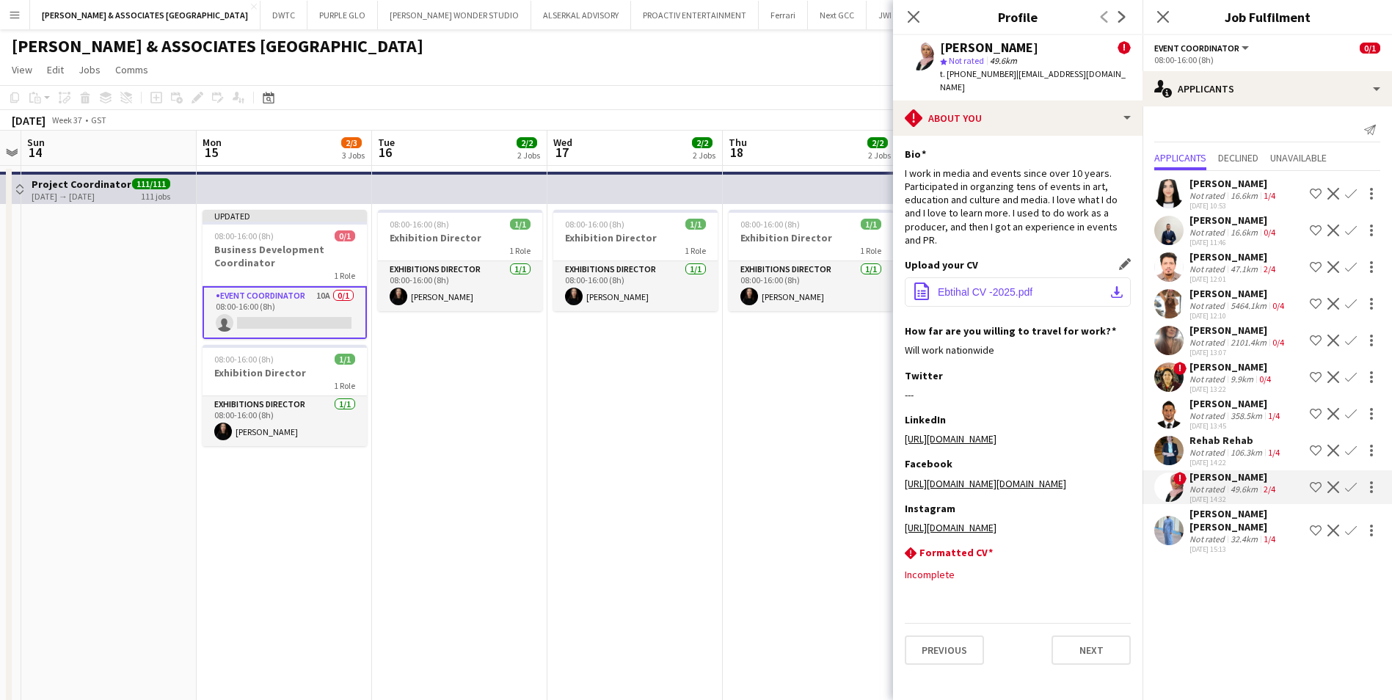
click at [1035, 282] on button "office-file-sheet Ebtihal CV -2025.pdf download-bottom" at bounding box center [1018, 291] width 226 height 29
click at [1336, 487] on app-icon "Decline" at bounding box center [1334, 487] width 12 height 12
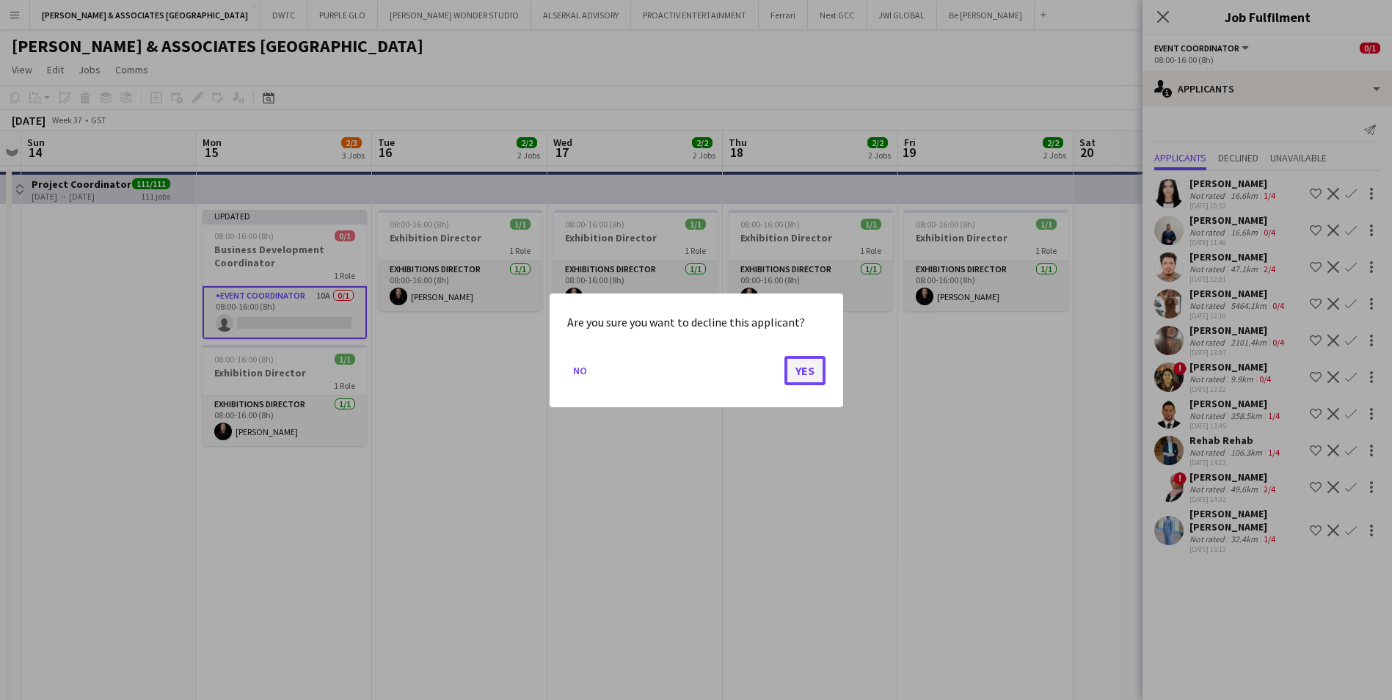
click at [804, 368] on button "Yes" at bounding box center [805, 369] width 41 height 29
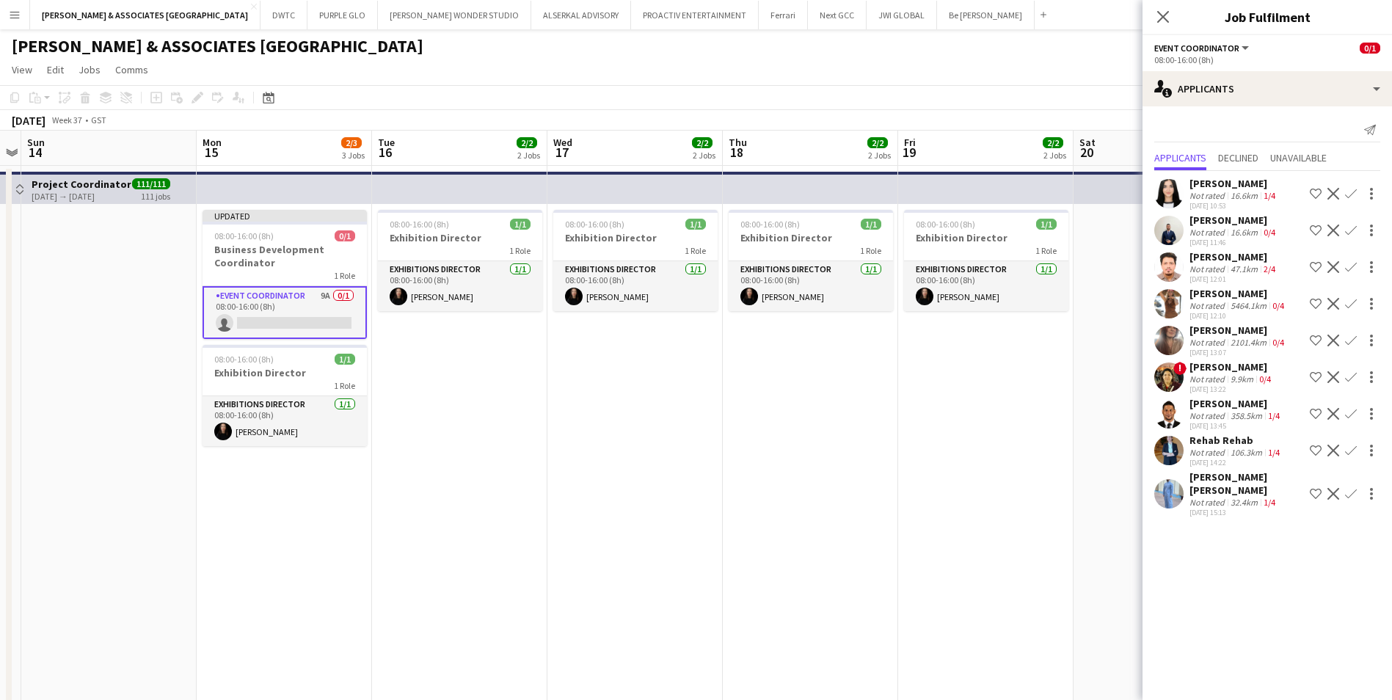
click at [1256, 474] on div "Saoud Abdul Azeez" at bounding box center [1247, 483] width 114 height 26
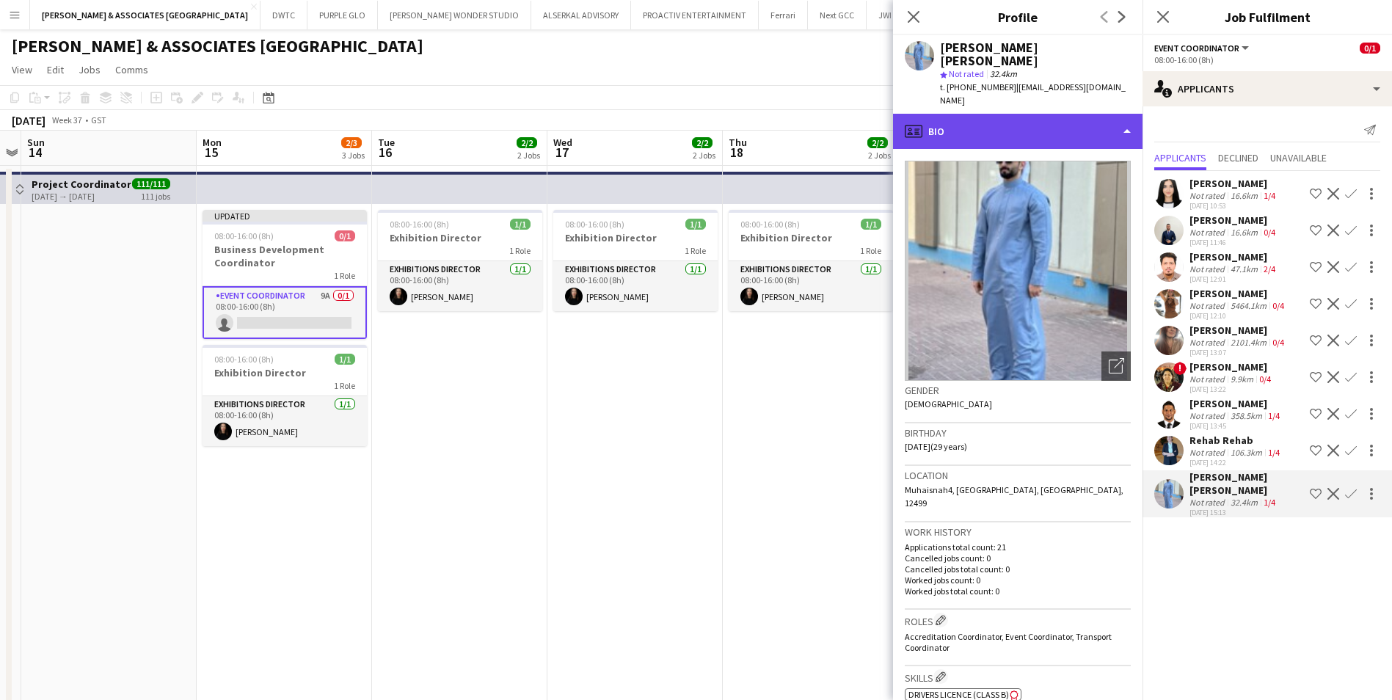
click at [1016, 114] on div "profile Bio" at bounding box center [1018, 131] width 250 height 35
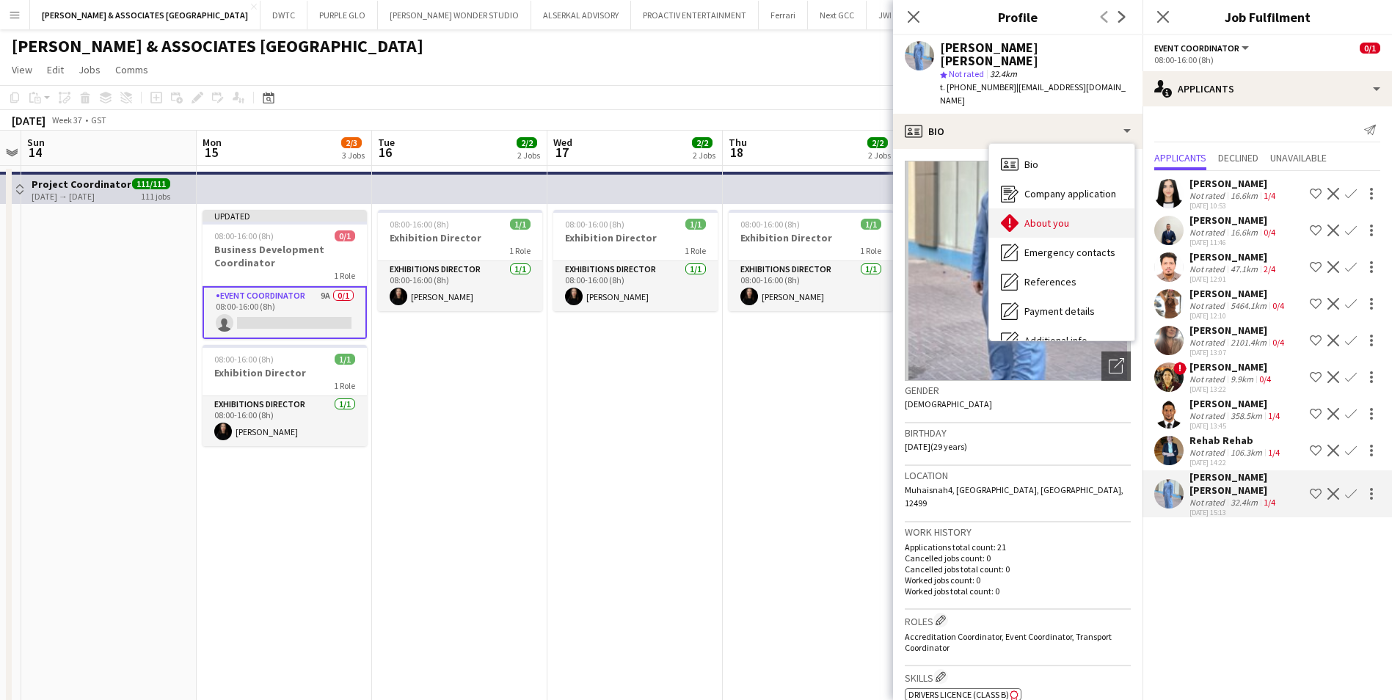
click at [1054, 216] on span "About you" at bounding box center [1047, 222] width 45 height 13
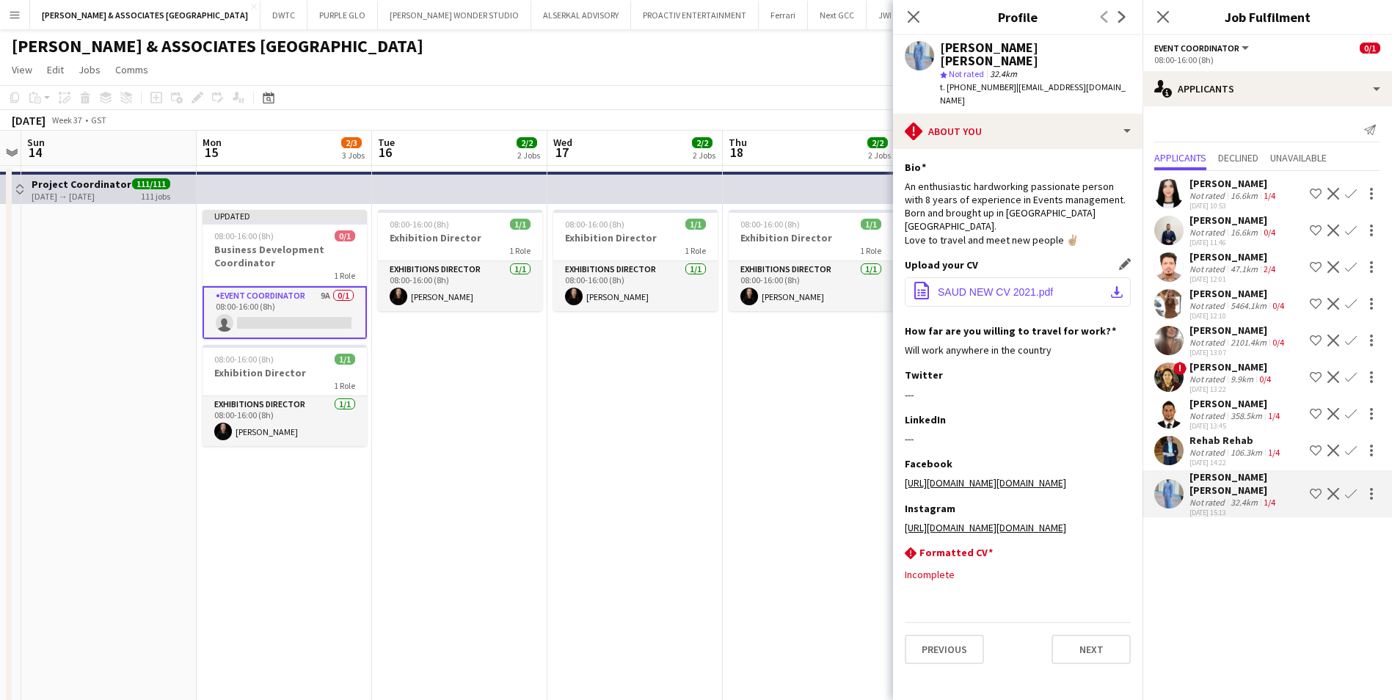
click at [1030, 286] on span "SAUD NEW CV 2021.pdf" at bounding box center [995, 292] width 115 height 12
click at [1332, 489] on app-icon "Decline" at bounding box center [1334, 494] width 12 height 12
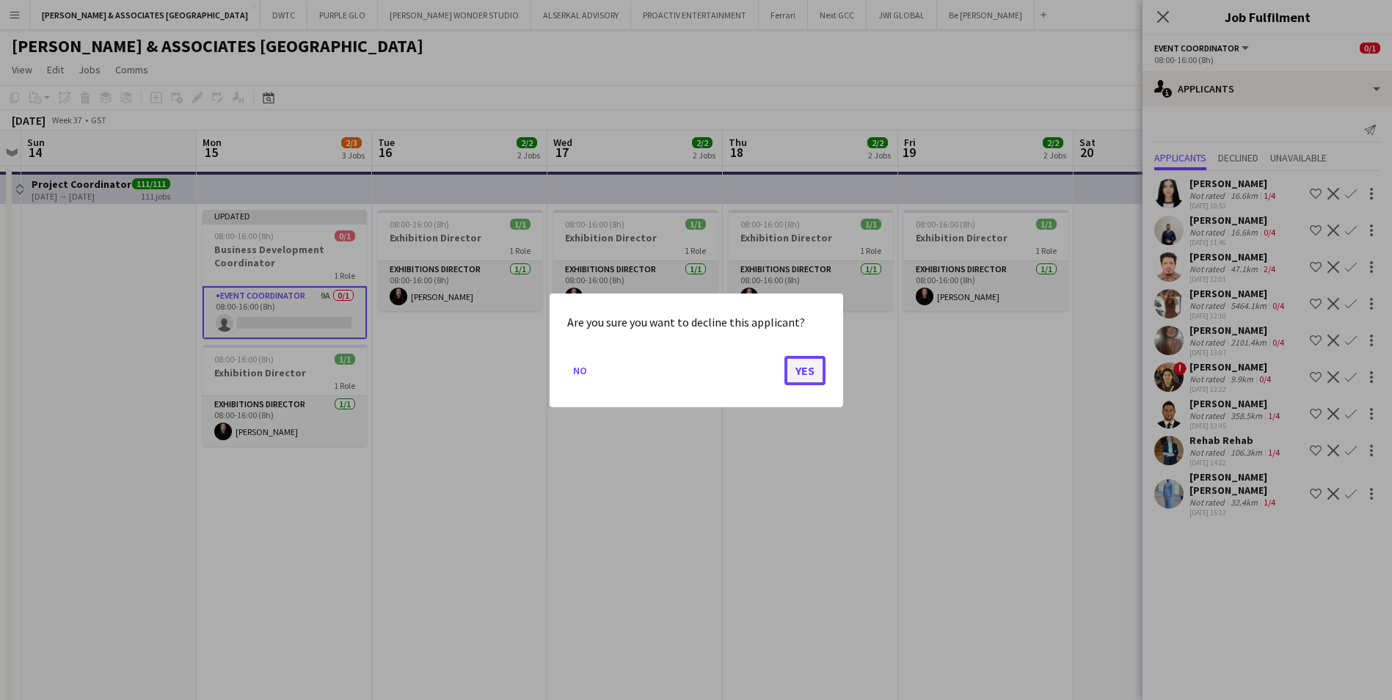
click at [820, 379] on button "Yes" at bounding box center [805, 369] width 41 height 29
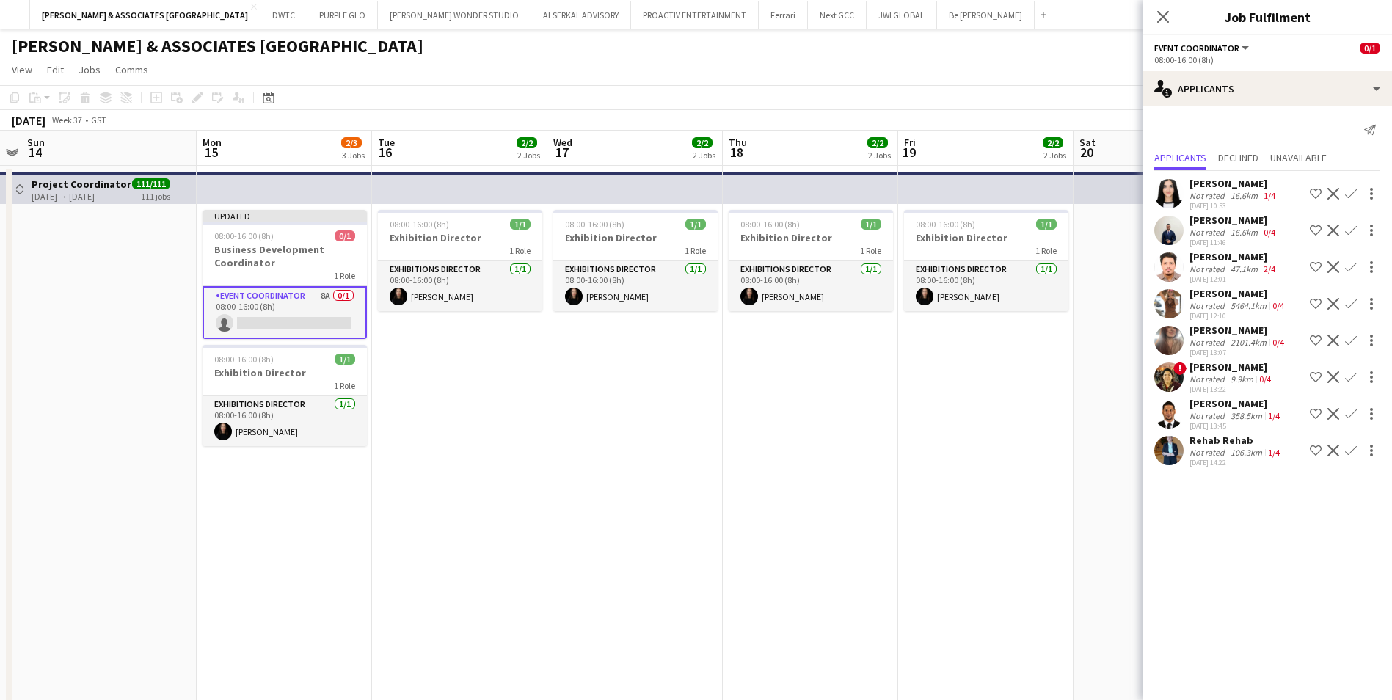
click at [1228, 444] on div "Rehab Rehab" at bounding box center [1236, 440] width 93 height 13
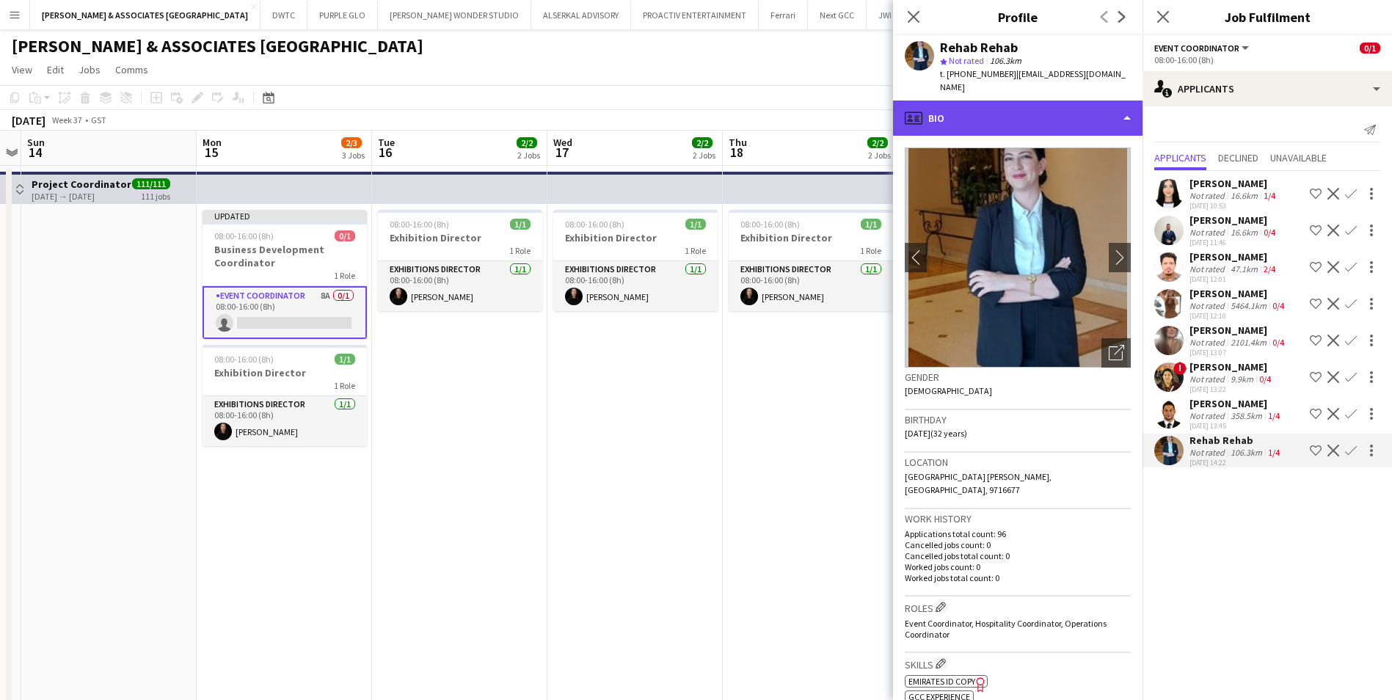
click at [997, 103] on div "profile Bio" at bounding box center [1018, 118] width 250 height 35
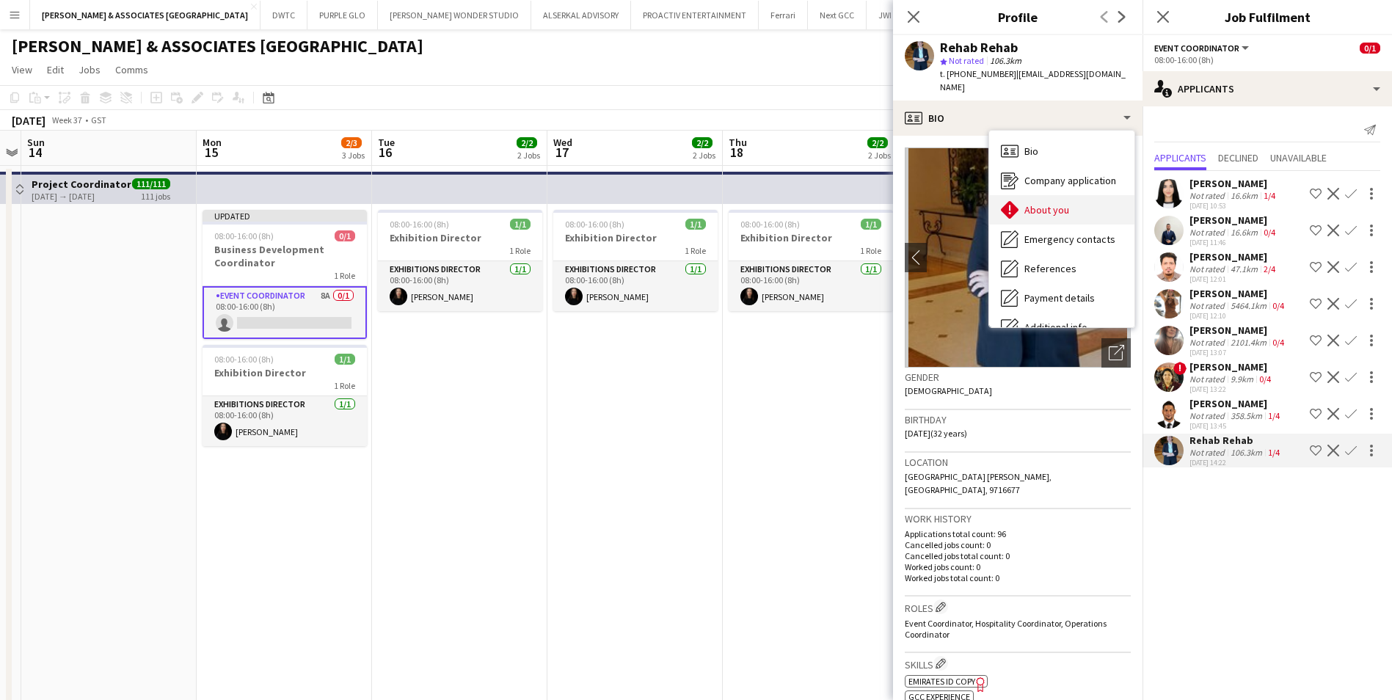
click at [1068, 208] on div "About you About you" at bounding box center [1061, 209] width 145 height 29
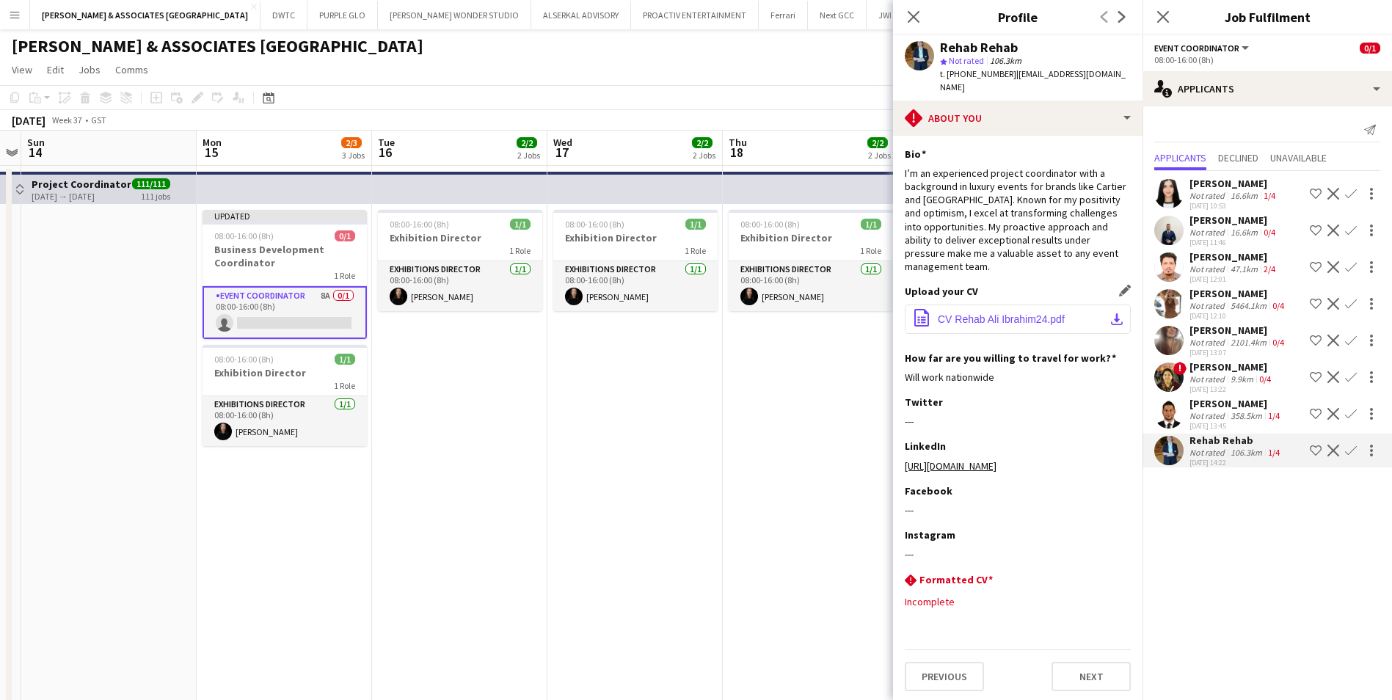
click at [1020, 305] on button "office-file-sheet CV Rehab Ali Ibrahim24.pdf download-bottom" at bounding box center [1018, 319] width 226 height 29
click at [1332, 417] on app-icon "Decline" at bounding box center [1334, 414] width 12 height 12
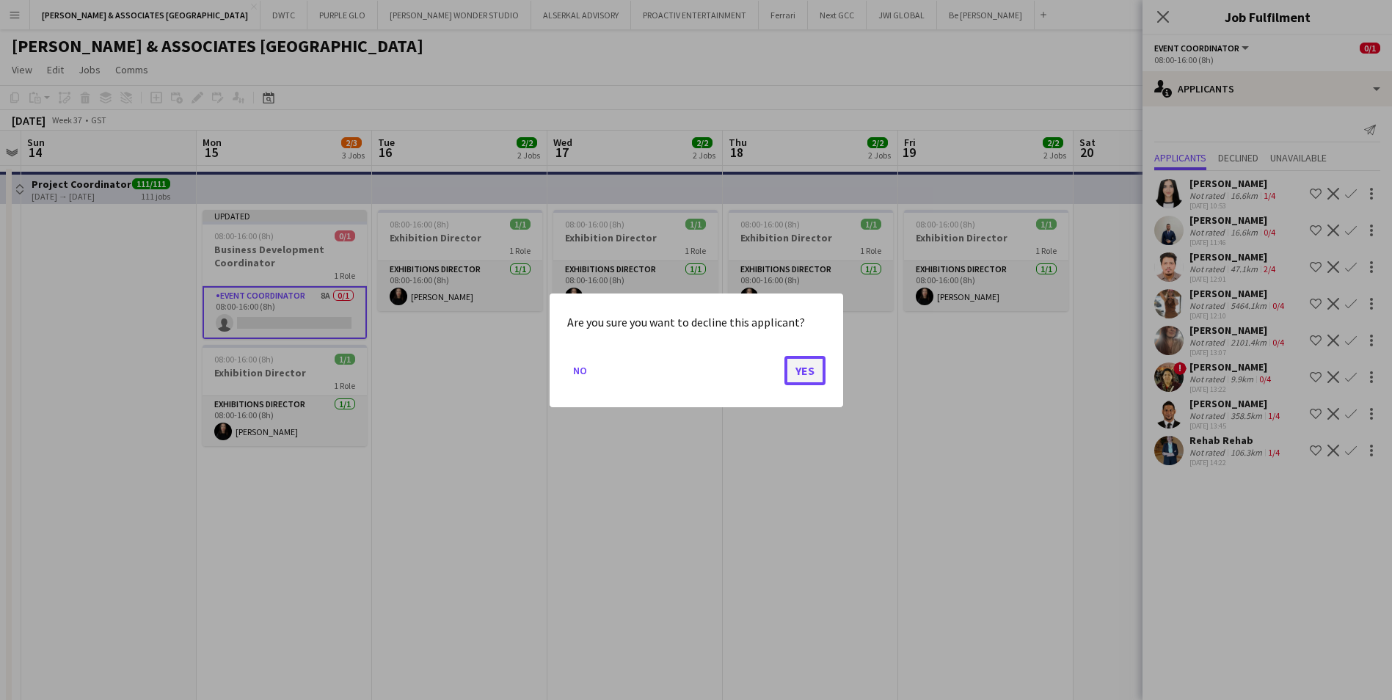
click at [789, 369] on button "Yes" at bounding box center [805, 369] width 41 height 29
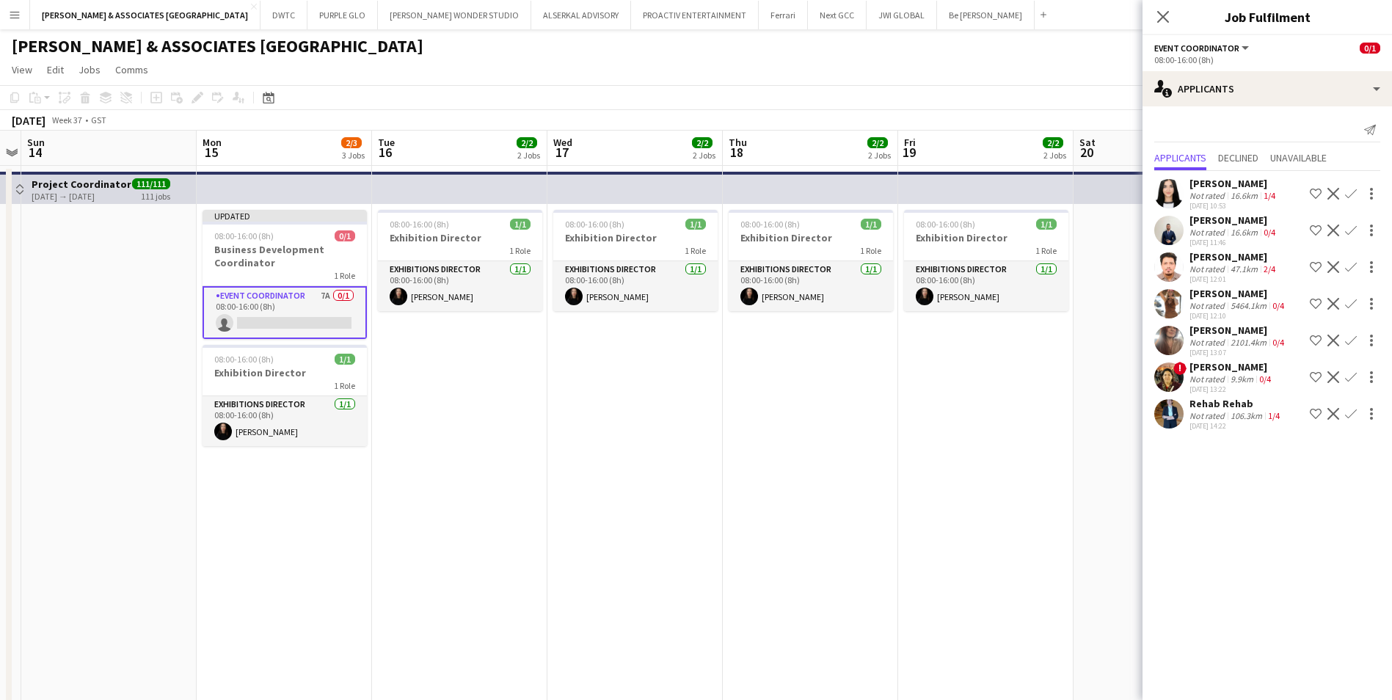
click at [1239, 296] on div "Hannah Ben-ameur" at bounding box center [1239, 293] width 98 height 13
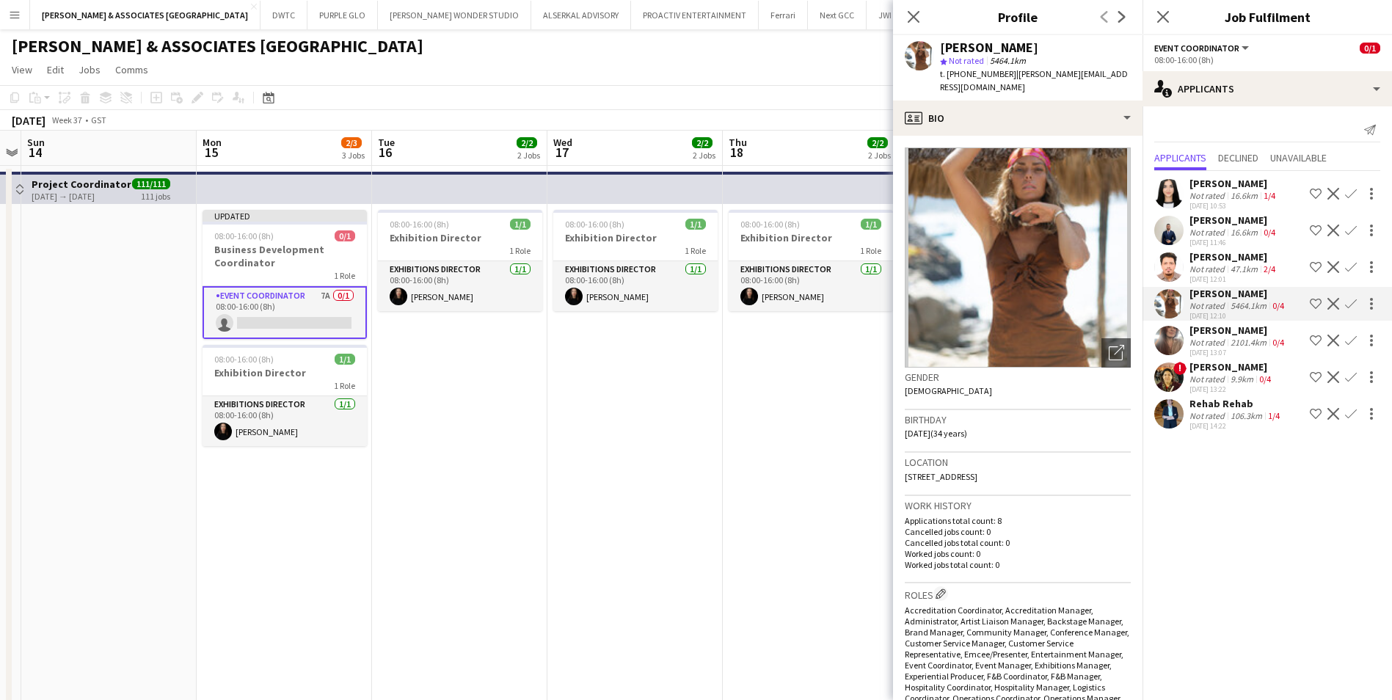
click at [1331, 302] on app-icon "Decline" at bounding box center [1334, 304] width 12 height 12
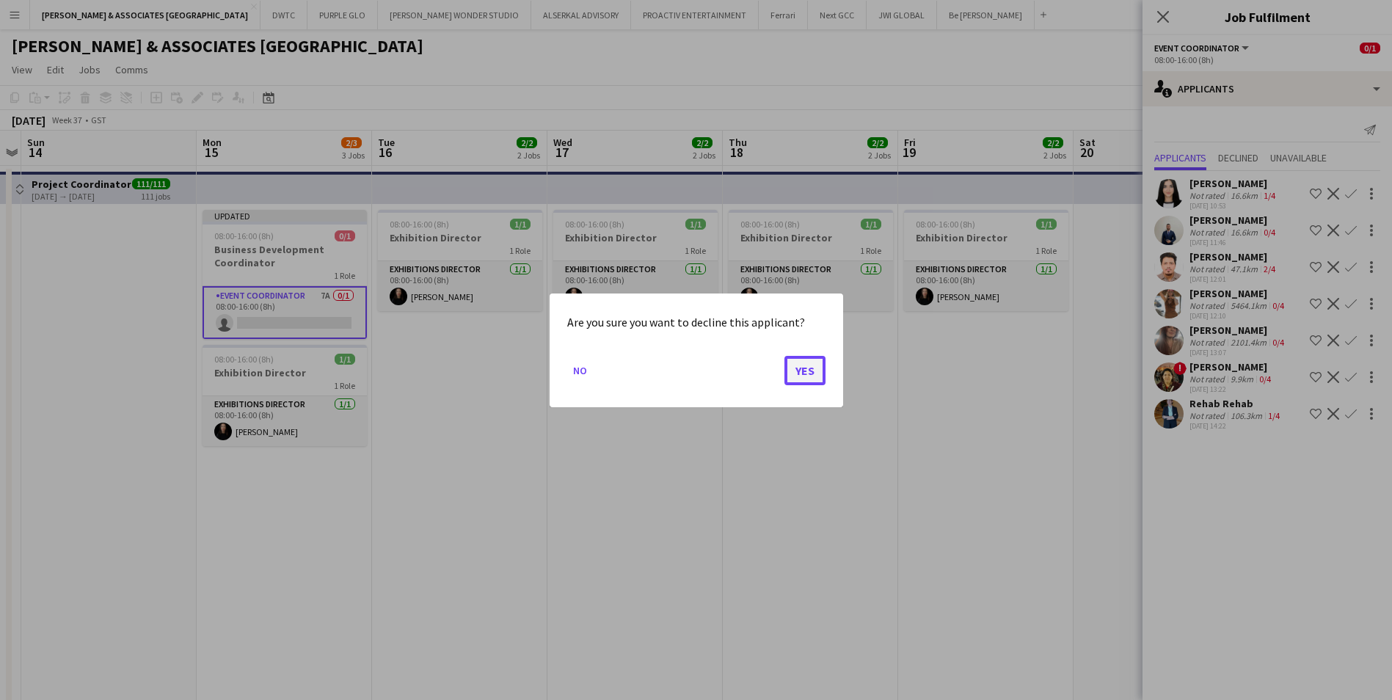
click at [790, 369] on button "Yes" at bounding box center [805, 369] width 41 height 29
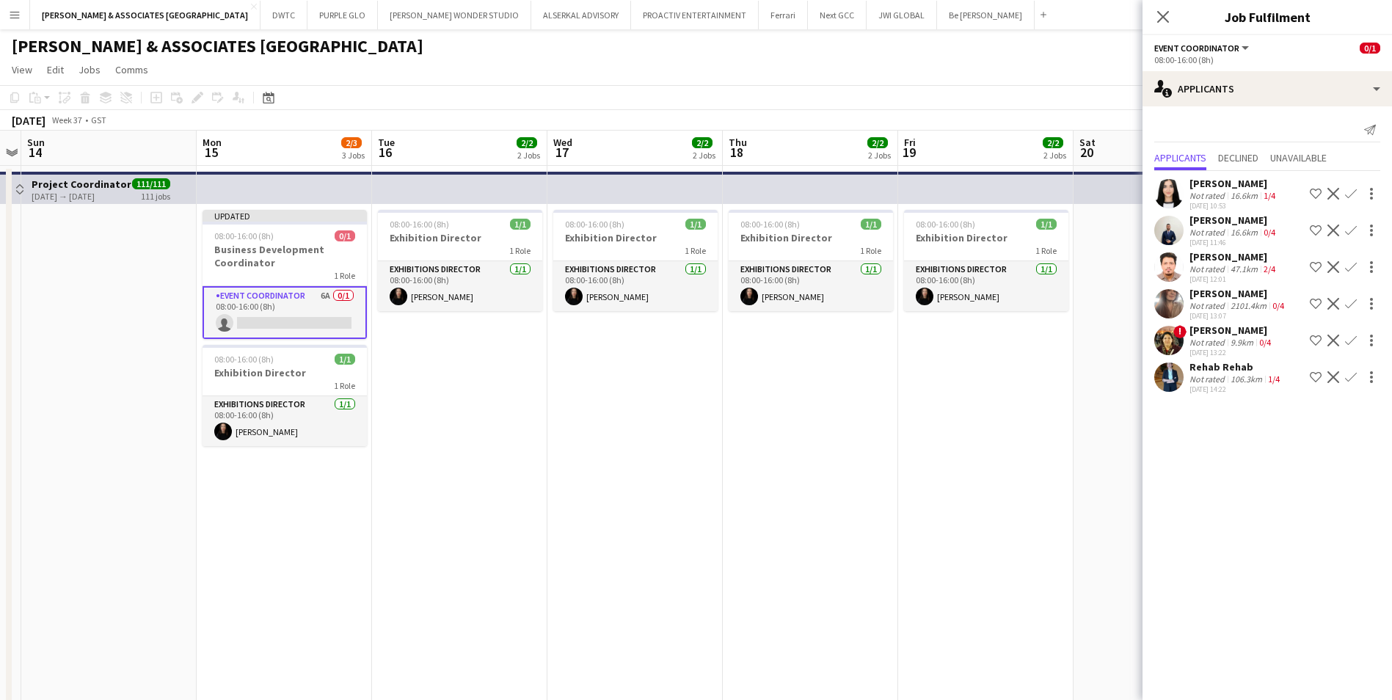
click at [1336, 269] on app-icon "Decline" at bounding box center [1334, 267] width 12 height 12
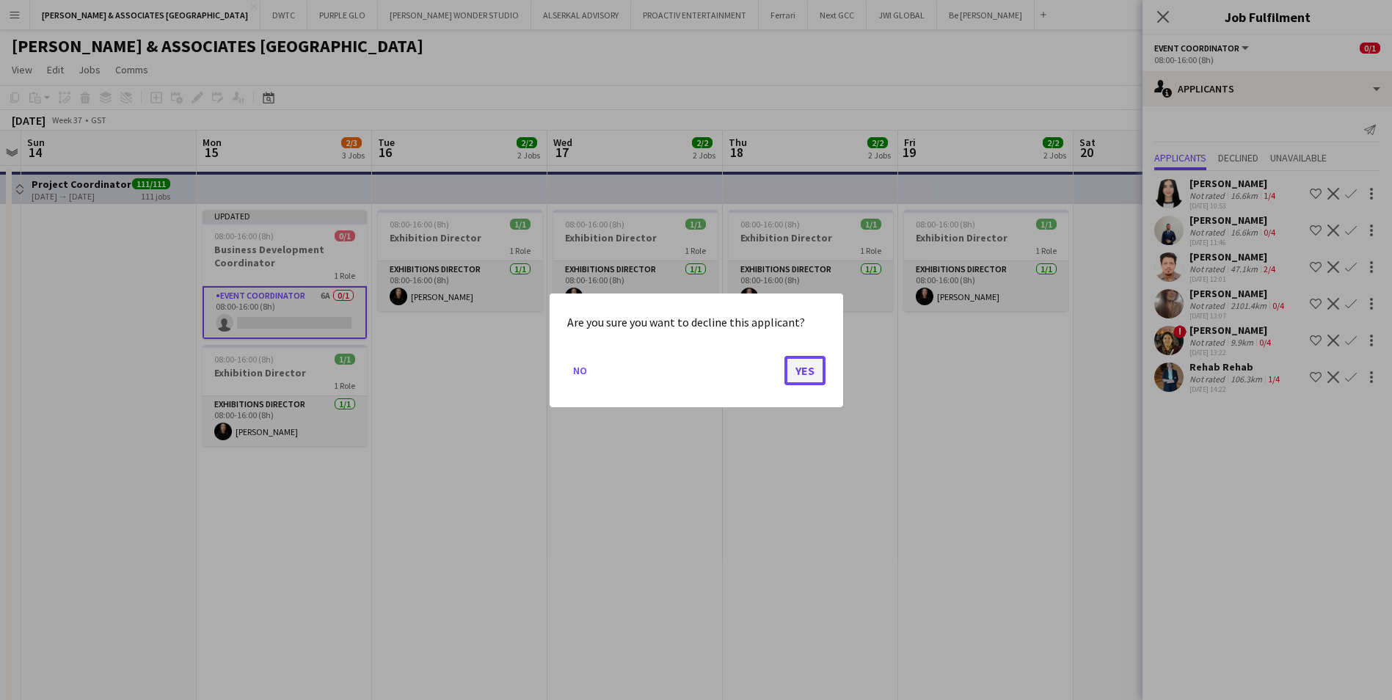
click at [813, 370] on button "Yes" at bounding box center [805, 369] width 41 height 29
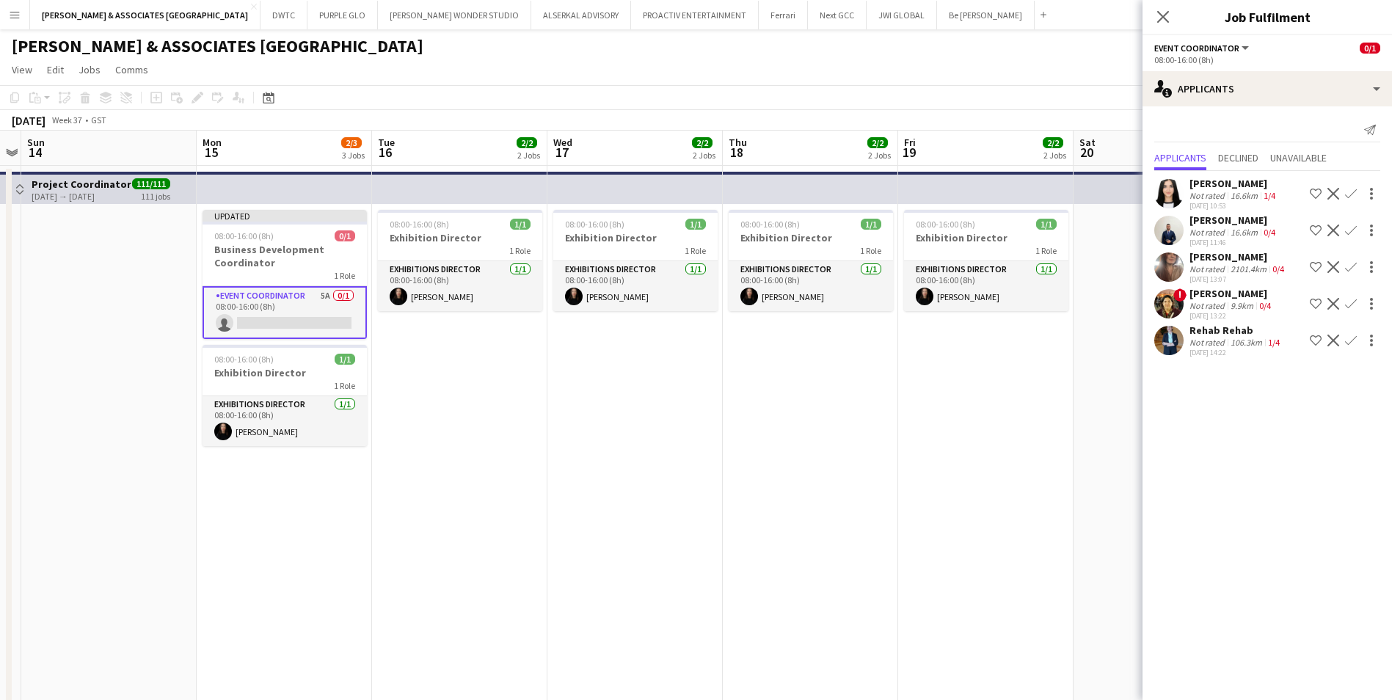
click at [1328, 309] on app-icon "Decline" at bounding box center [1334, 304] width 12 height 12
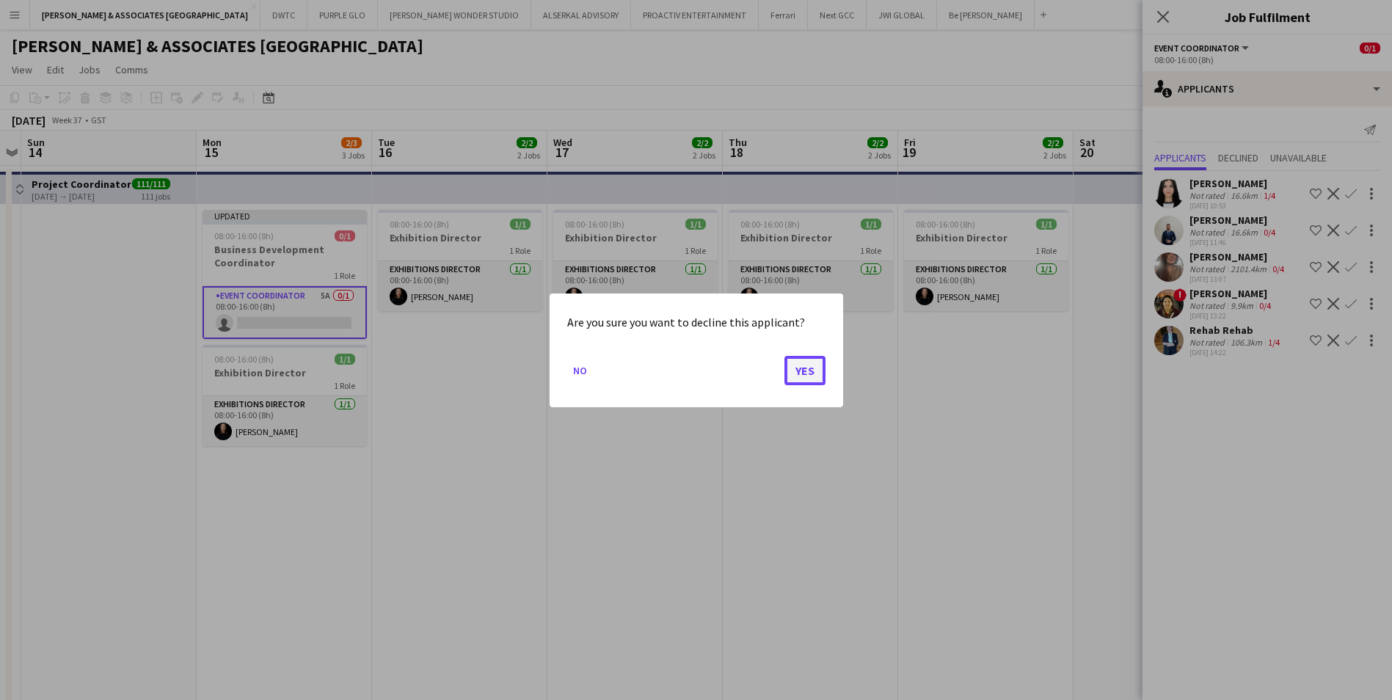
click at [818, 368] on button "Yes" at bounding box center [805, 369] width 41 height 29
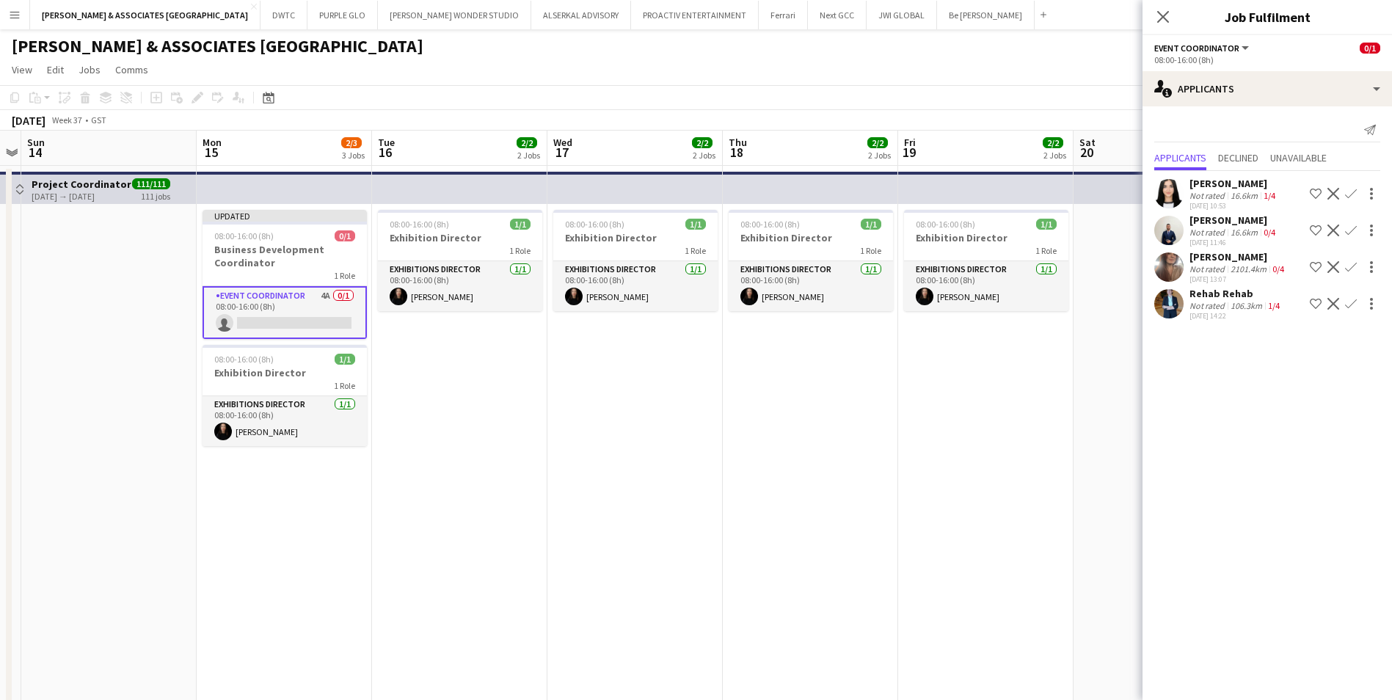
click at [1337, 303] on app-icon "Decline" at bounding box center [1334, 304] width 12 height 12
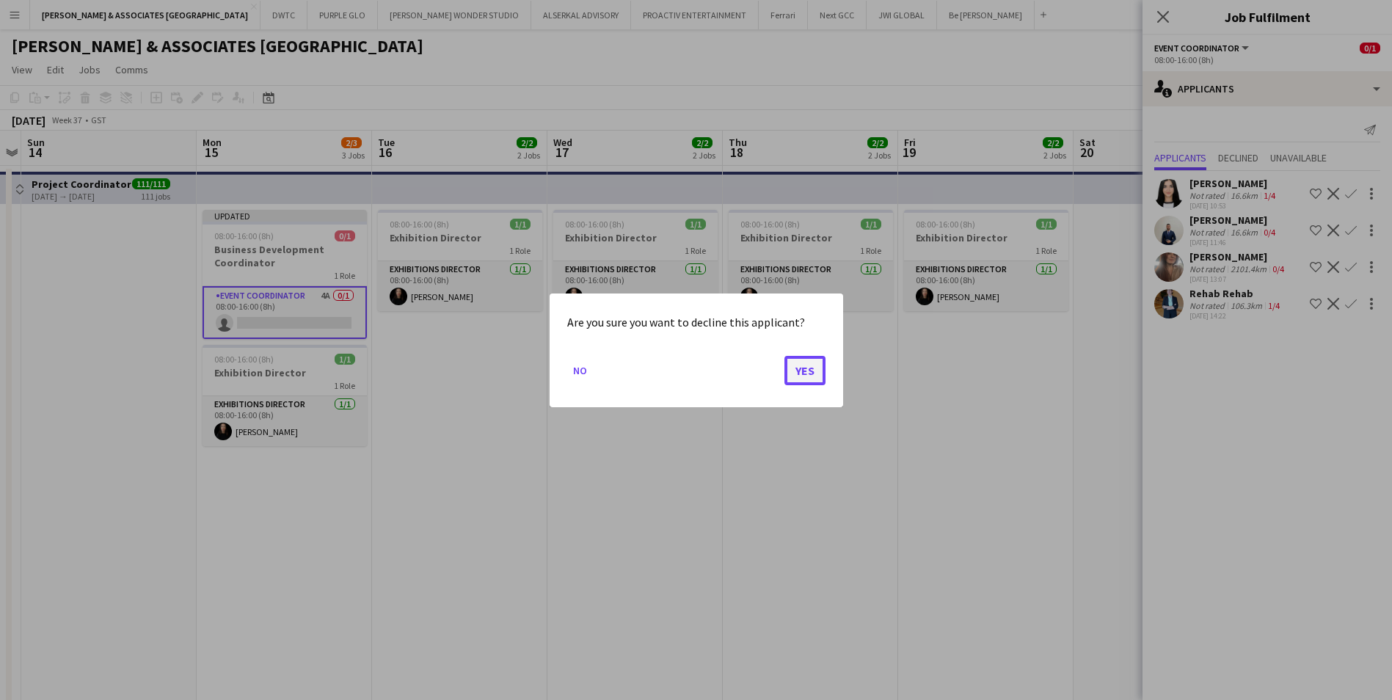
click at [796, 371] on button "Yes" at bounding box center [805, 369] width 41 height 29
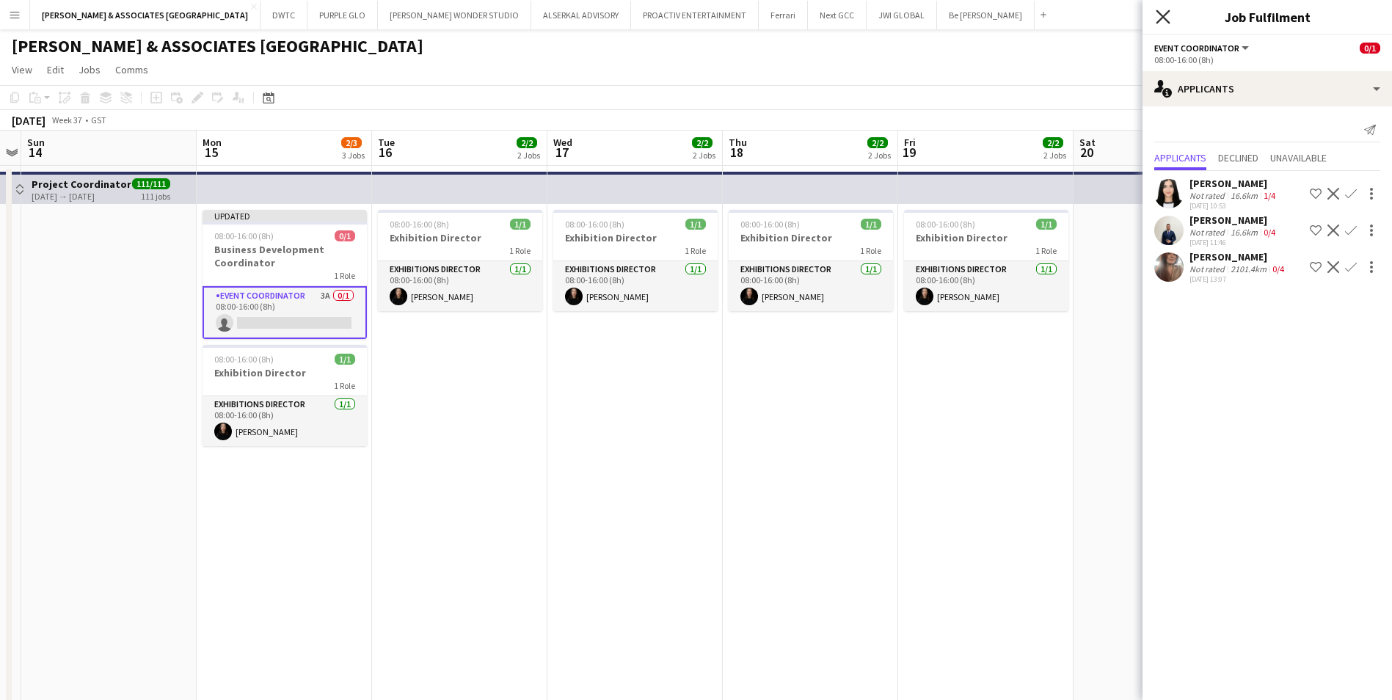
click at [1165, 12] on icon "Close pop-in" at bounding box center [1163, 17] width 14 height 14
